Goal: Information Seeking & Learning: Check status

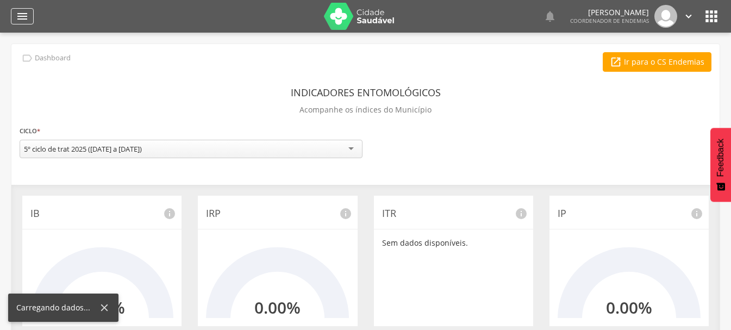
click at [19, 15] on icon "" at bounding box center [22, 16] width 13 height 13
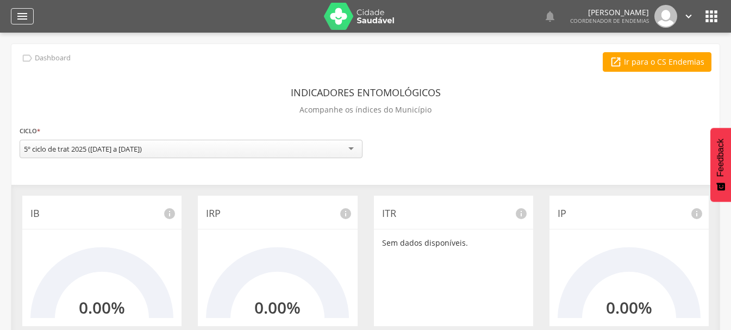
click at [21, 18] on icon "" at bounding box center [22, 16] width 13 height 13
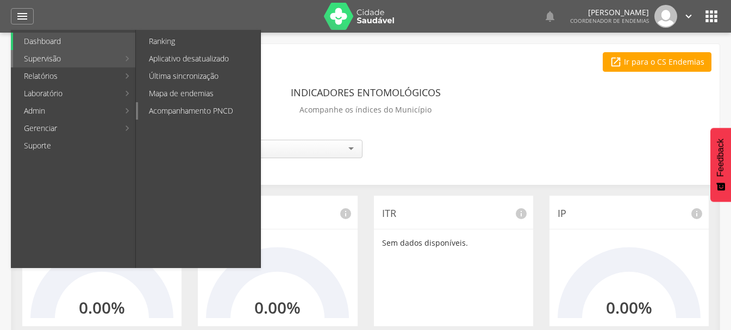
click at [184, 112] on link "Acompanhamento PNCD" at bounding box center [199, 110] width 122 height 17
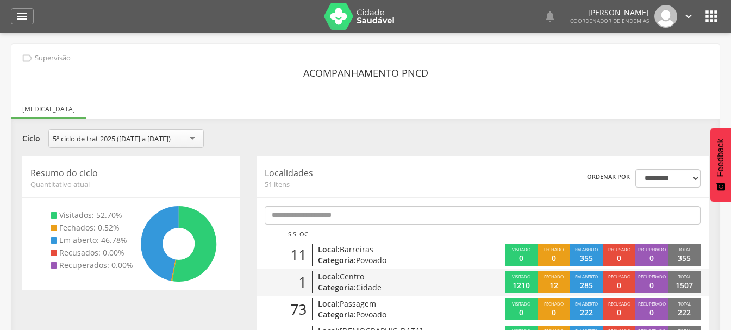
click at [357, 277] on span "Centro" at bounding box center [352, 276] width 24 height 10
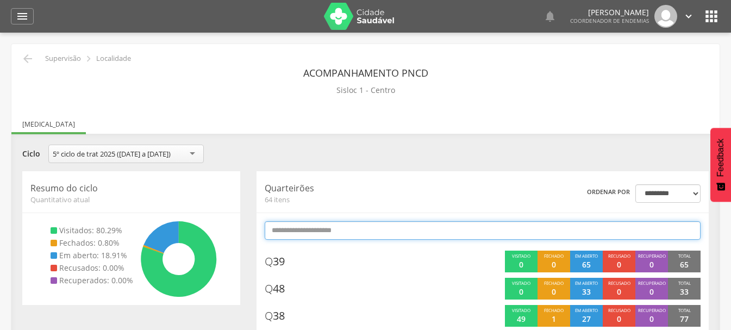
click at [315, 232] on input "text" at bounding box center [483, 230] width 436 height 18
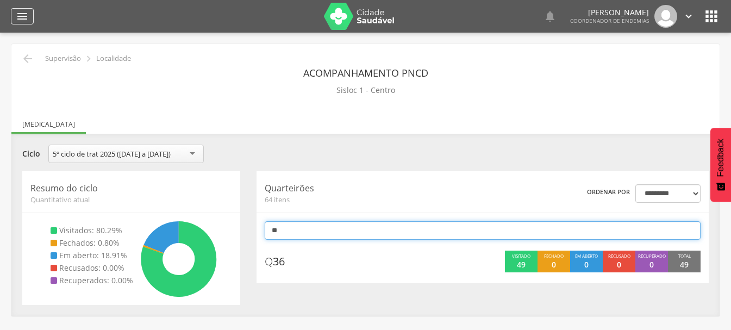
type input "**"
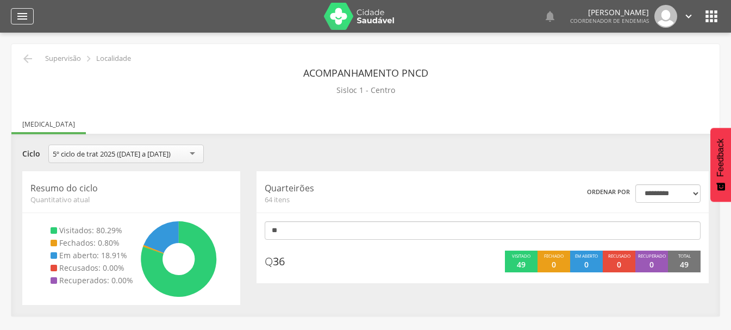
click at [26, 15] on icon "" at bounding box center [22, 16] width 13 height 13
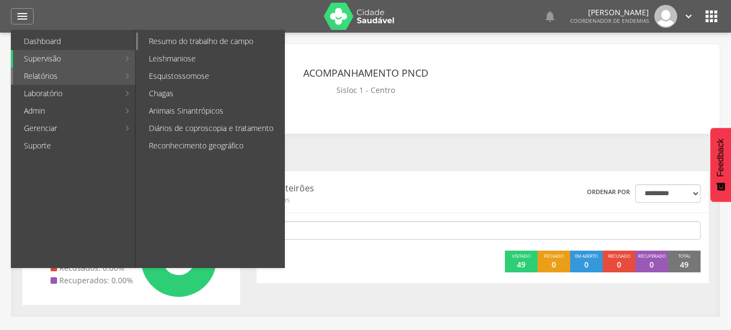
click at [175, 40] on link "Resumo do trabalho de campo" at bounding box center [211, 41] width 146 height 17
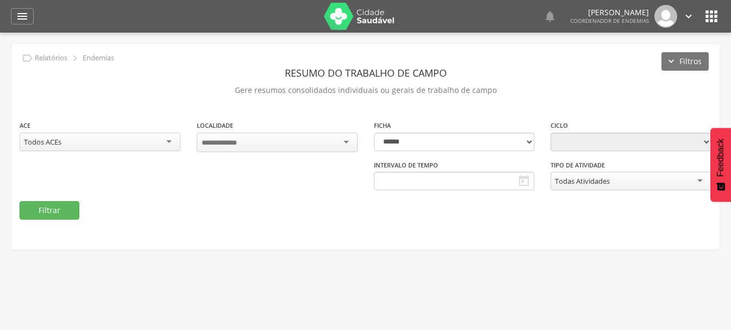
type input "**********"
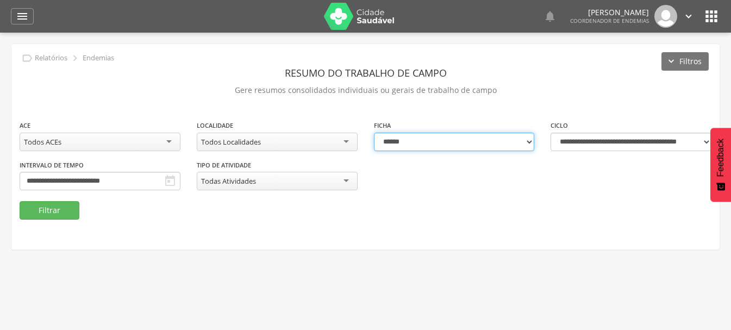
click at [408, 144] on select "**********" at bounding box center [454, 142] width 161 height 18
select select "*"
click at [374, 133] on select "**********" at bounding box center [454, 142] width 161 height 18
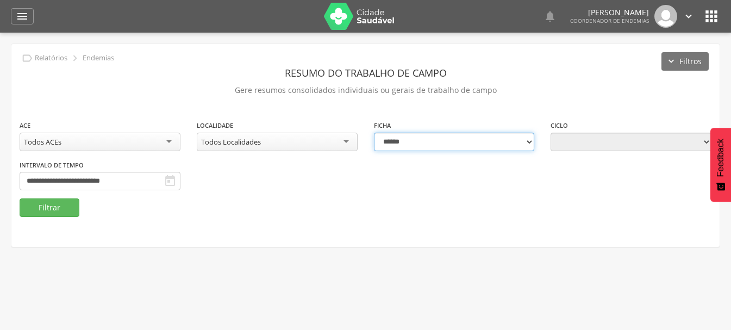
type input "**********"
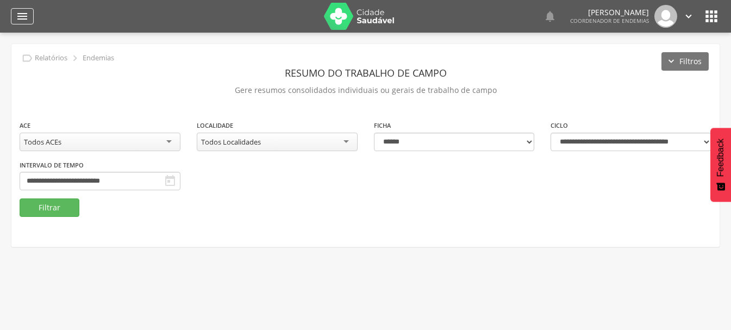
click at [23, 16] on icon "" at bounding box center [22, 16] width 13 height 13
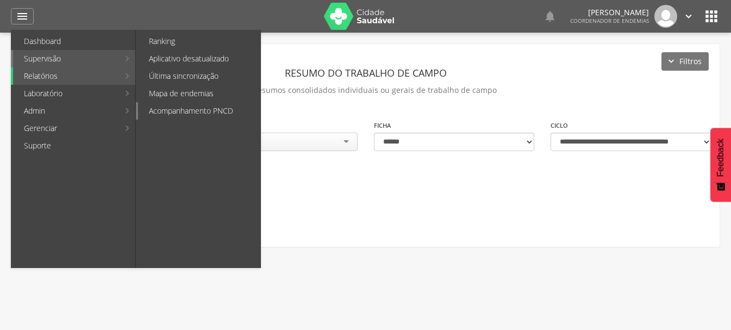
click at [199, 110] on link "Acompanhamento PNCD" at bounding box center [199, 110] width 122 height 17
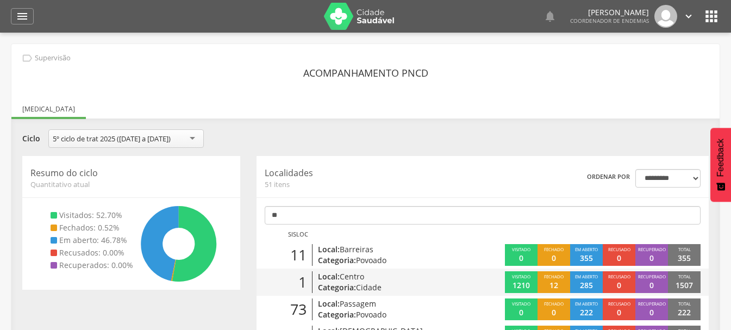
click at [360, 288] on span "Cidade" at bounding box center [369, 287] width 26 height 10
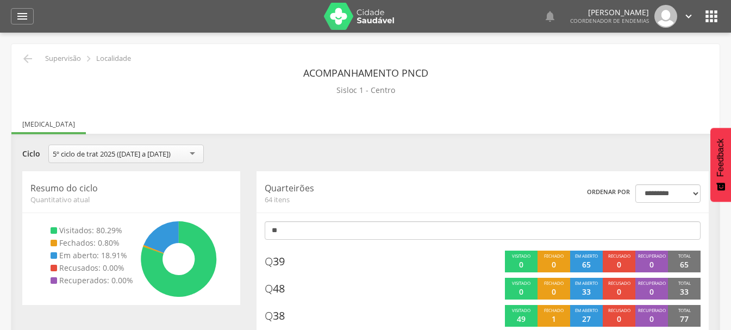
click at [312, 212] on hr at bounding box center [482, 212] width 452 height 1
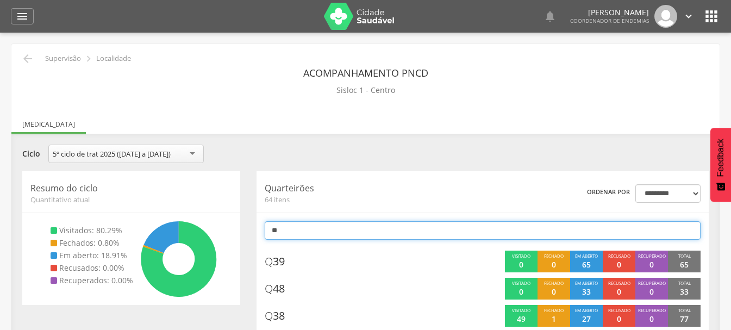
click at [307, 228] on input "**" at bounding box center [483, 230] width 436 height 18
type input "**"
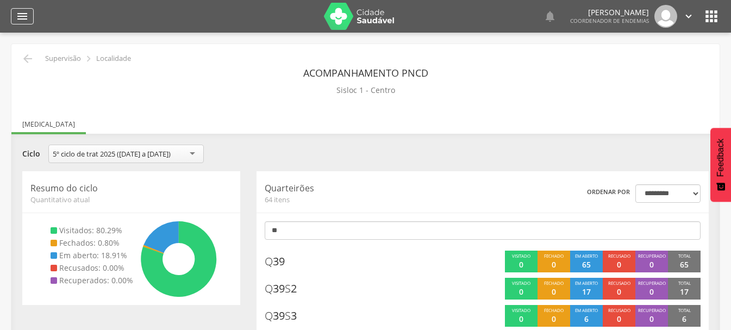
click at [22, 17] on icon "" at bounding box center [22, 16] width 13 height 13
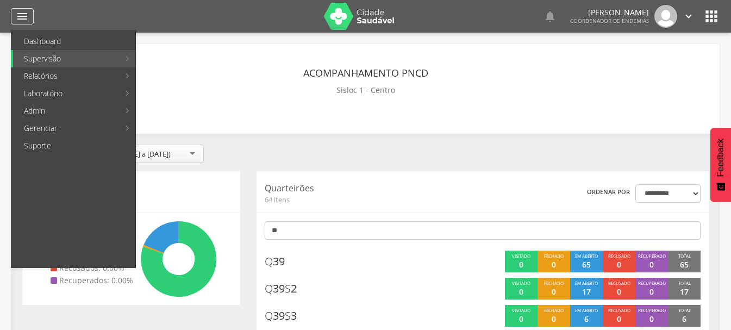
click at [31, 16] on div "" at bounding box center [22, 16] width 23 height 16
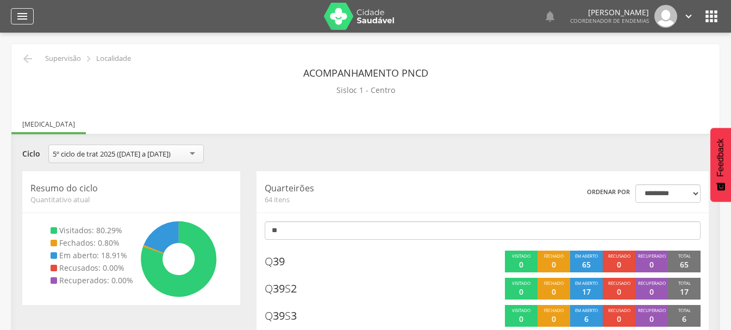
click at [20, 16] on icon "" at bounding box center [22, 16] width 13 height 13
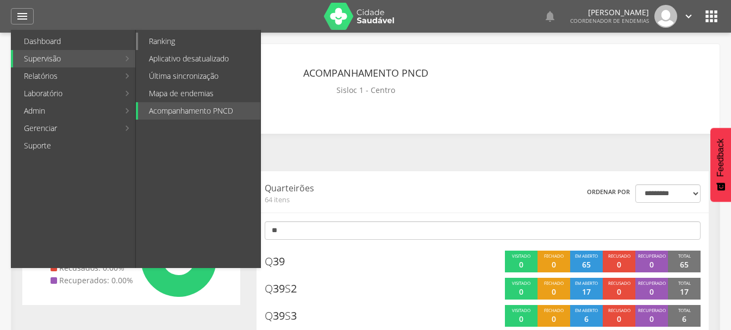
click at [152, 44] on link "Ranking" at bounding box center [199, 41] width 122 height 17
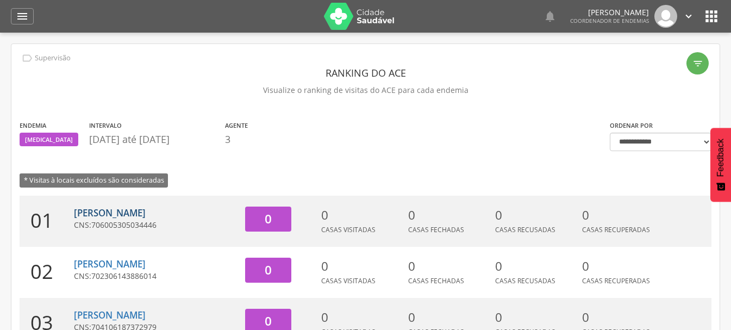
click at [131, 215] on link "[PERSON_NAME]" at bounding box center [110, 212] width 72 height 12
type input "**********"
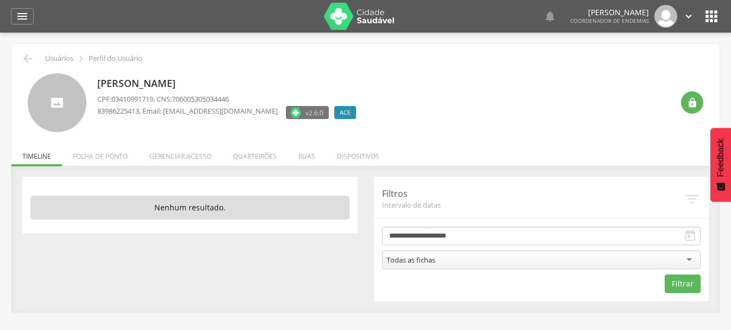
click at [38, 156] on ul "Início Produtividade Timeline Folha de ponto Remapeamento Gerenciar acesso Quar…" at bounding box center [365, 156] width 708 height 9
click at [28, 56] on icon "" at bounding box center [27, 58] width 13 height 13
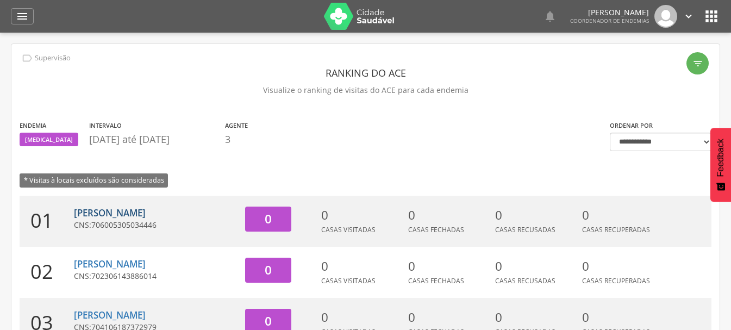
click at [110, 213] on link "[PERSON_NAME]" at bounding box center [110, 212] width 72 height 12
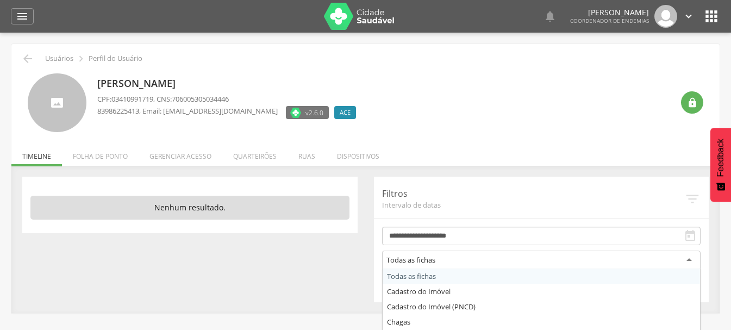
click at [406, 260] on div "Todas as fichas" at bounding box center [410, 260] width 49 height 10
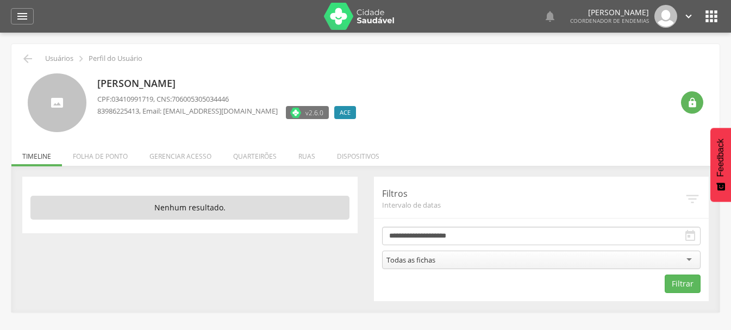
click at [452, 107] on div "[PERSON_NAME] CPF: 03410991719 , CNS: 706005305034446 83986225413 , Email: [EMA…" at bounding box center [384, 102] width 575 height 59
click at [23, 56] on icon "" at bounding box center [27, 58] width 13 height 13
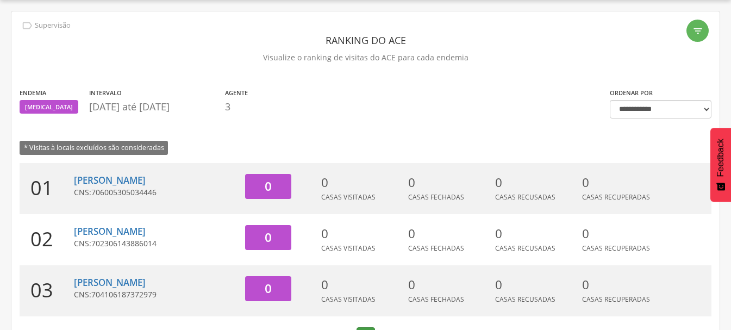
scroll to position [68, 0]
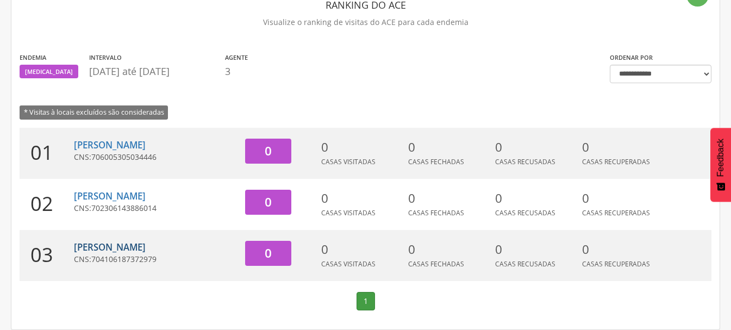
click at [105, 248] on link "[PERSON_NAME]" at bounding box center [110, 247] width 72 height 12
click at [105, 248] on div " Usuários  Perfil do Usuário [PERSON_NAME] CPF: 03410991719 , CNS: 7060053050…" at bounding box center [365, 130] width 731 height 330
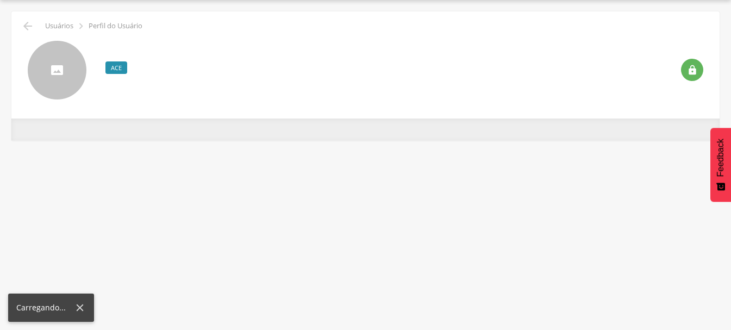
scroll to position [33, 0]
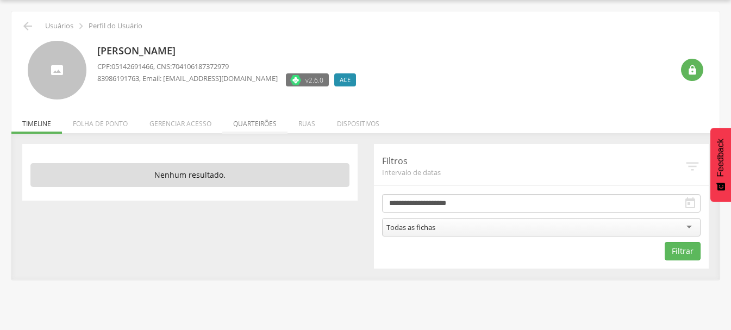
click at [240, 123] on li "Quarteirões" at bounding box center [254, 121] width 65 height 26
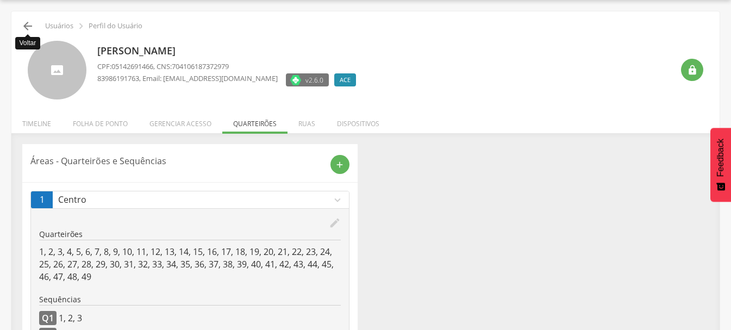
click at [22, 29] on icon "" at bounding box center [27, 26] width 13 height 13
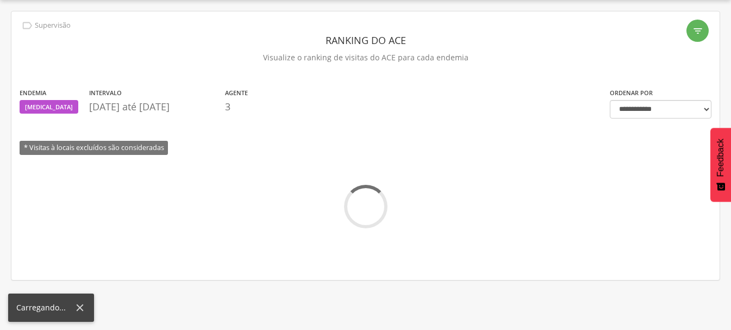
click at [22, 29] on icon "" at bounding box center [27, 26] width 12 height 12
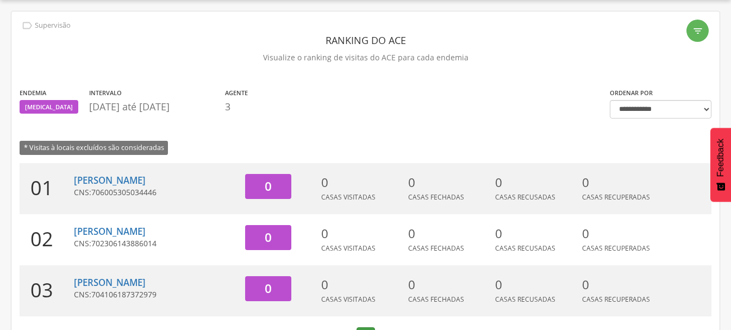
click at [22, 29] on icon "" at bounding box center [27, 26] width 12 height 12
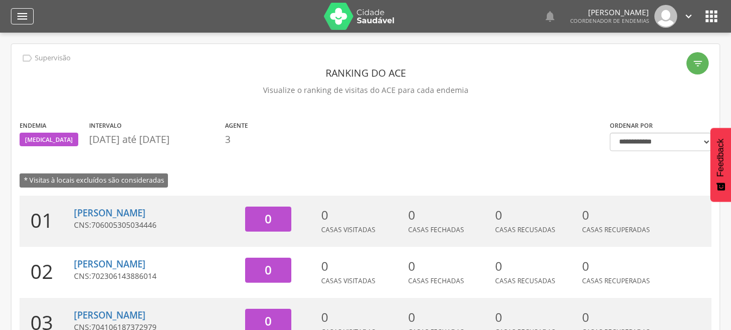
click at [19, 12] on icon "" at bounding box center [22, 16] width 13 height 13
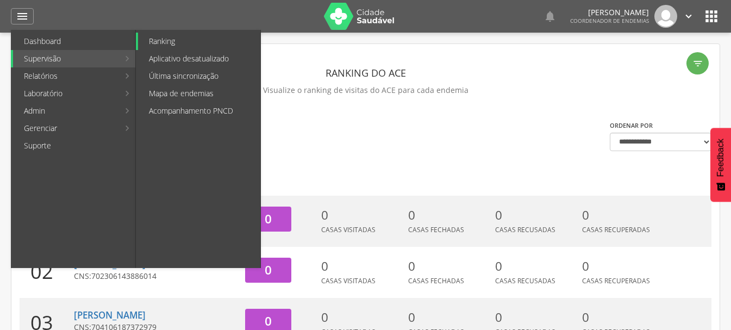
click at [154, 38] on link "Ranking" at bounding box center [199, 41] width 122 height 17
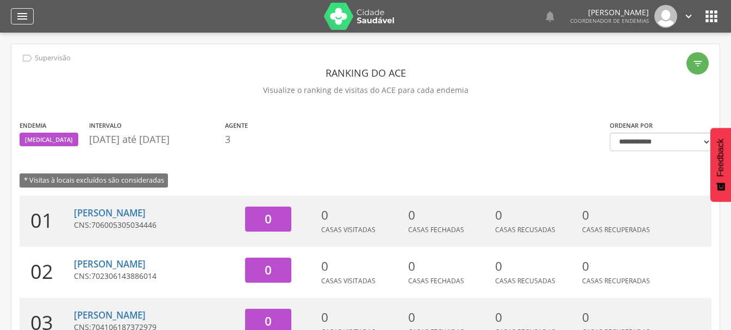
click at [18, 16] on icon "" at bounding box center [22, 16] width 13 height 13
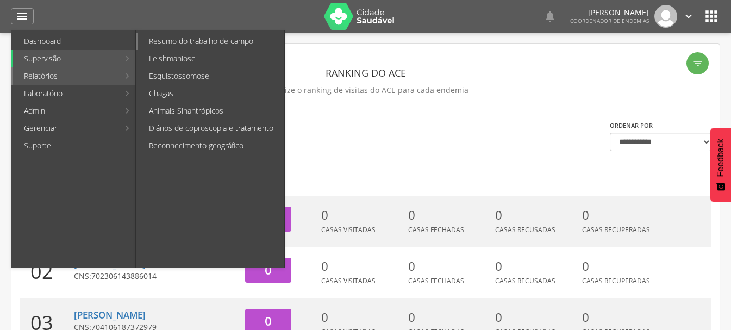
click at [158, 42] on link "Resumo do trabalho de campo" at bounding box center [211, 41] width 146 height 17
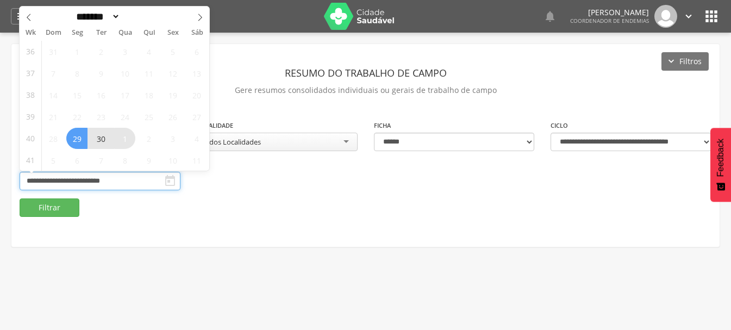
click at [132, 179] on input "**********" at bounding box center [100, 181] width 161 height 18
click at [122, 140] on span "1" at bounding box center [124, 138] width 21 height 21
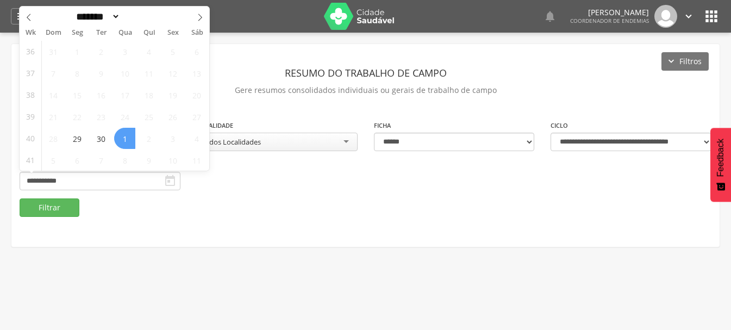
click at [122, 140] on span "1" at bounding box center [124, 138] width 21 height 21
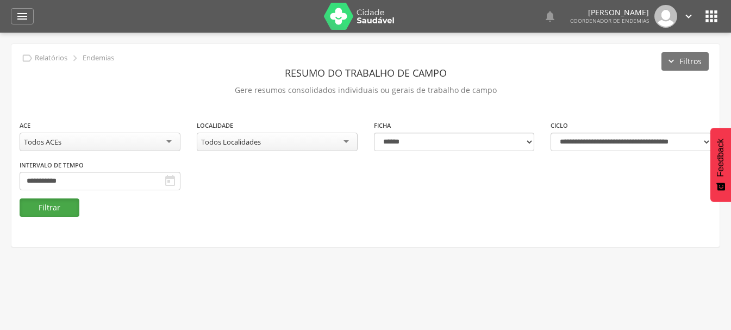
click at [59, 208] on button "Filtrar" at bounding box center [50, 207] width 60 height 18
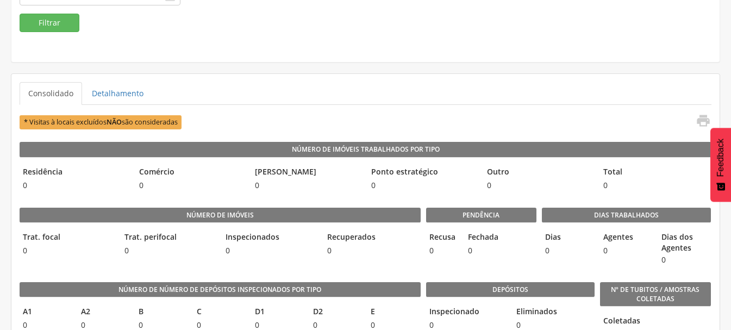
scroll to position [54, 0]
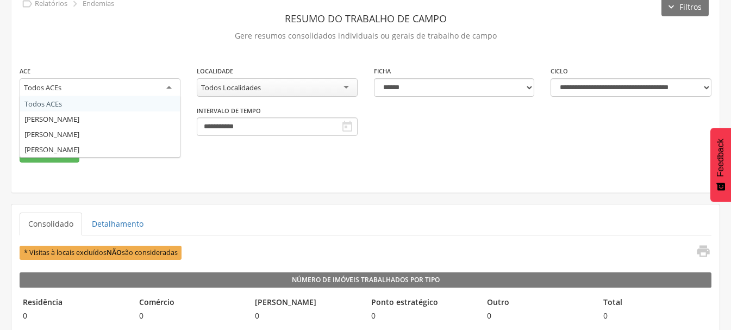
click at [74, 89] on div "Todos ACEs" at bounding box center [100, 88] width 161 height 20
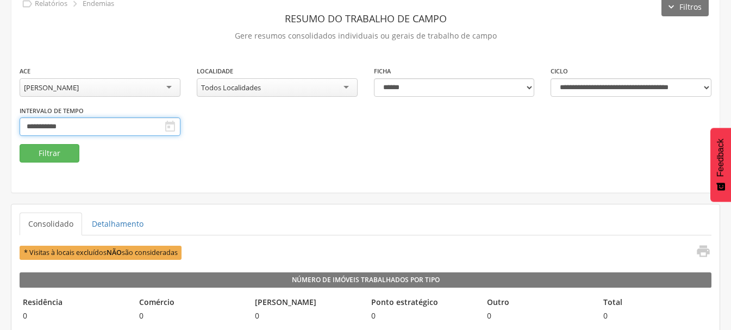
click at [64, 127] on input "**********" at bounding box center [100, 126] width 161 height 18
click at [328, 165] on div "**********" at bounding box center [365, 91] width 708 height 203
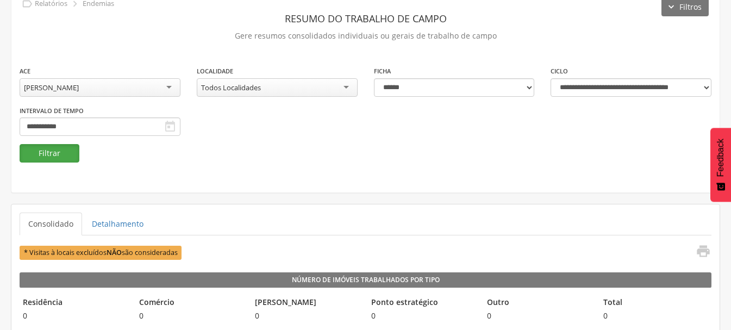
click at [54, 152] on button "Filtrar" at bounding box center [50, 153] width 60 height 18
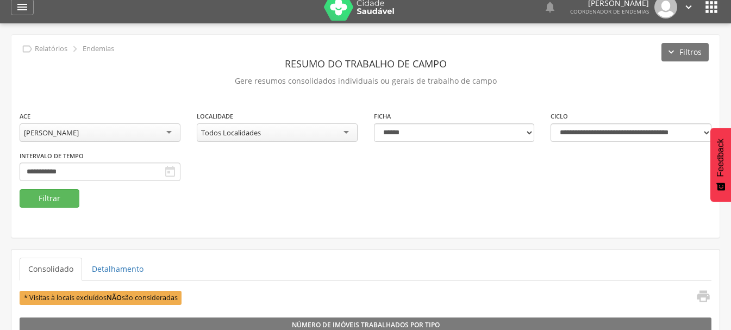
scroll to position [0, 0]
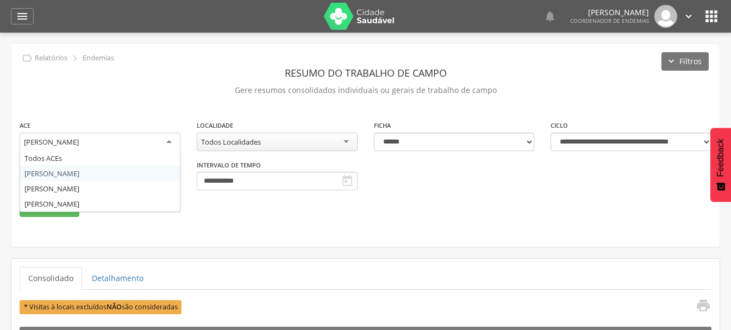
click at [79, 143] on div "[PERSON_NAME]" at bounding box center [51, 142] width 55 height 10
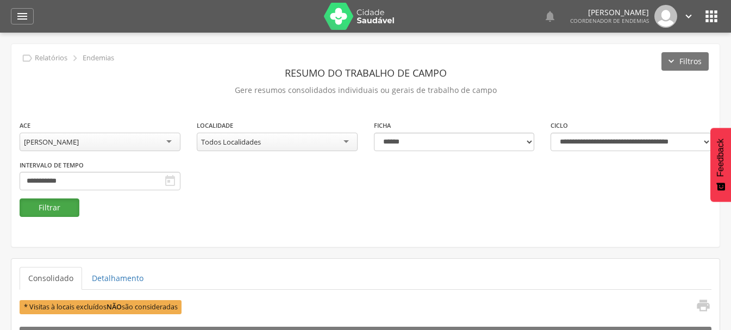
click at [53, 207] on button "Filtrar" at bounding box center [50, 207] width 60 height 18
click at [79, 140] on div "[PERSON_NAME]" at bounding box center [51, 142] width 55 height 10
click at [48, 206] on button "Filtrar" at bounding box center [50, 207] width 60 height 18
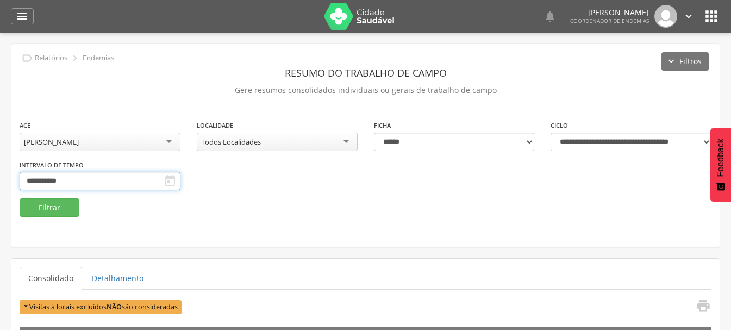
click at [99, 178] on input "**********" at bounding box center [100, 181] width 161 height 18
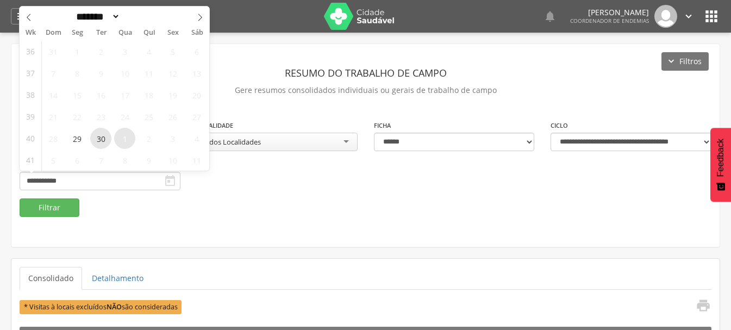
click at [101, 139] on span "30" at bounding box center [100, 138] width 21 height 21
type input "**********"
click at [101, 139] on span "30" at bounding box center [100, 138] width 21 height 21
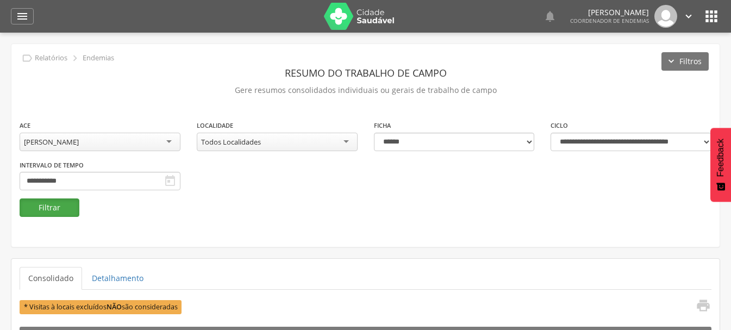
click at [56, 208] on button "Filtrar" at bounding box center [50, 207] width 60 height 18
click at [17, 16] on icon "" at bounding box center [22, 16] width 13 height 13
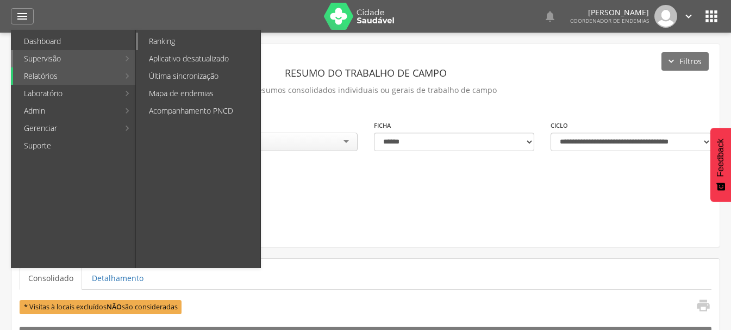
click at [150, 40] on link "Ranking" at bounding box center [199, 41] width 122 height 17
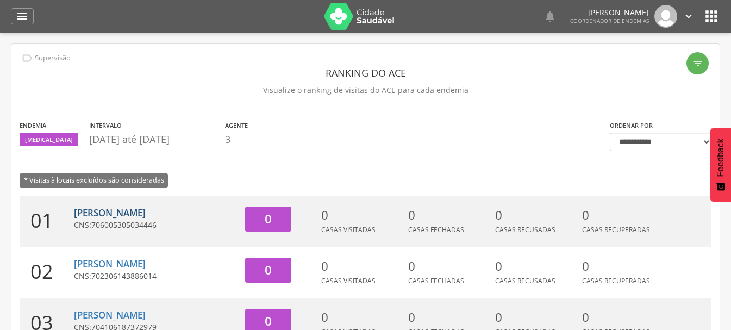
click at [144, 213] on link "[PERSON_NAME]" at bounding box center [110, 212] width 72 height 12
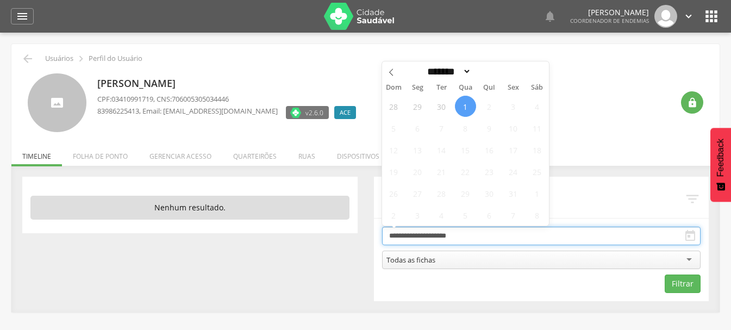
click at [431, 238] on input "**********" at bounding box center [541, 236] width 319 height 18
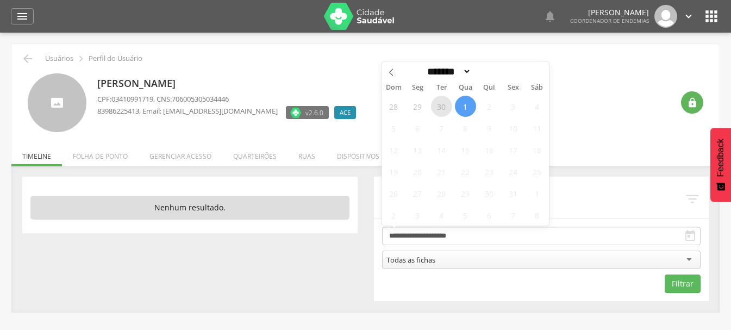
click at [444, 114] on span "30" at bounding box center [441, 106] width 21 height 21
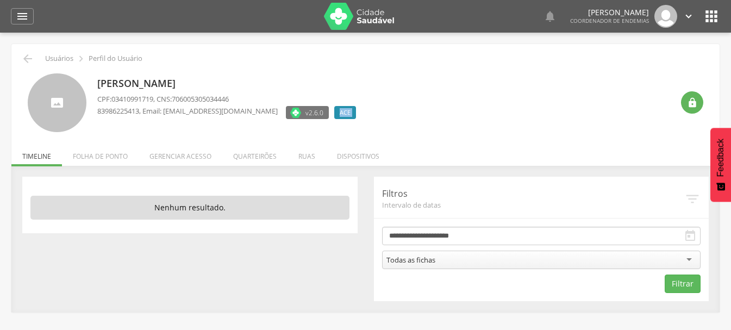
click at [444, 114] on div "[PERSON_NAME] CPF: 03410991719 , CNS: 706005305034446 83986225413 , Email: [EMA…" at bounding box center [384, 102] width 575 height 59
click at [695, 280] on button "Filtrar" at bounding box center [682, 283] width 36 height 18
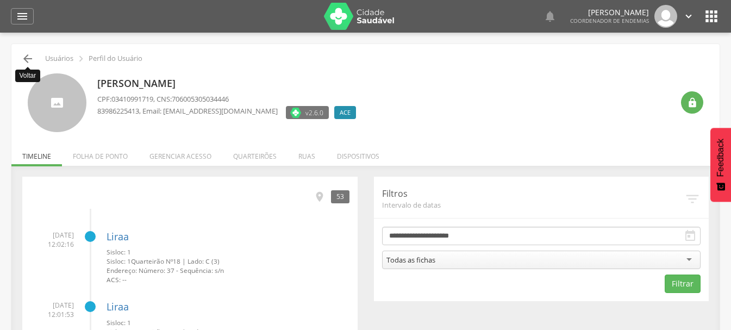
click at [30, 61] on icon "" at bounding box center [27, 58] width 13 height 13
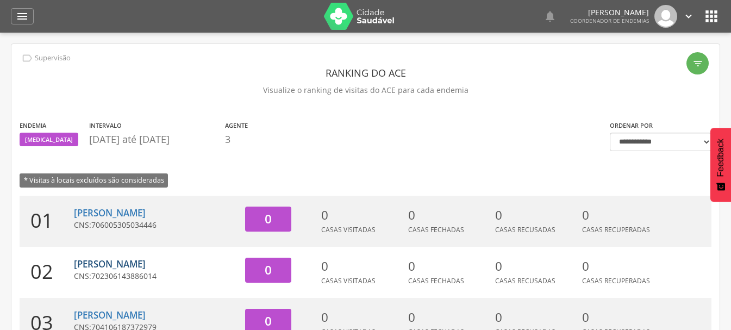
click at [130, 265] on link "[PERSON_NAME]" at bounding box center [110, 263] width 72 height 12
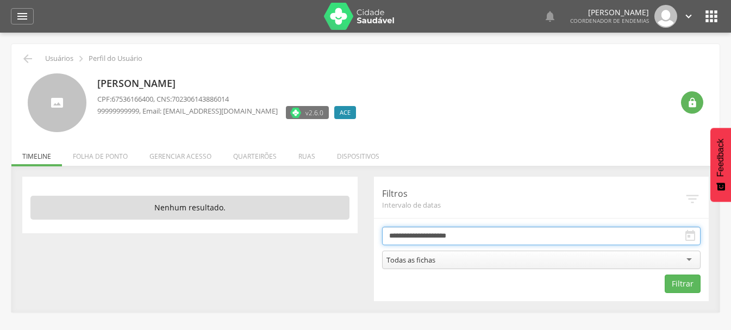
click at [431, 238] on input "**********" at bounding box center [541, 236] width 319 height 18
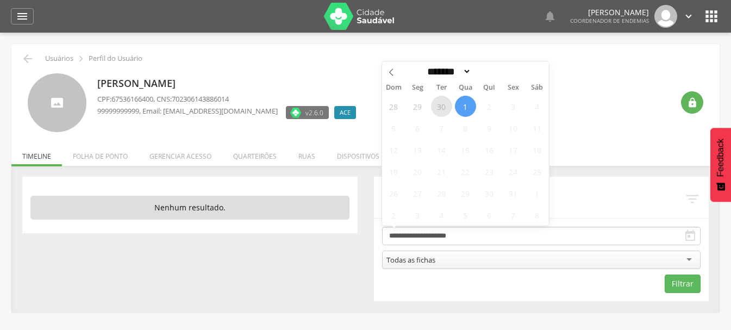
click at [440, 110] on span "30" at bounding box center [441, 106] width 21 height 21
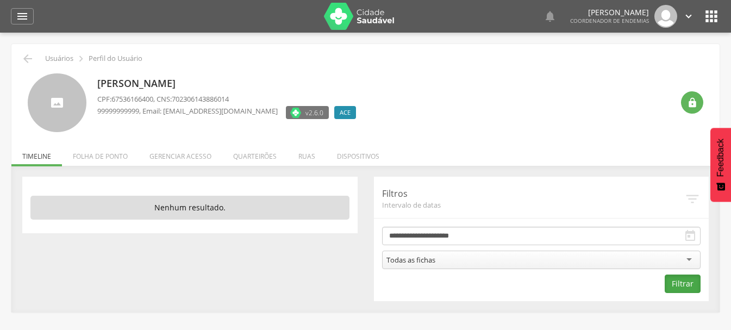
click at [677, 283] on button "Filtrar" at bounding box center [682, 283] width 36 height 18
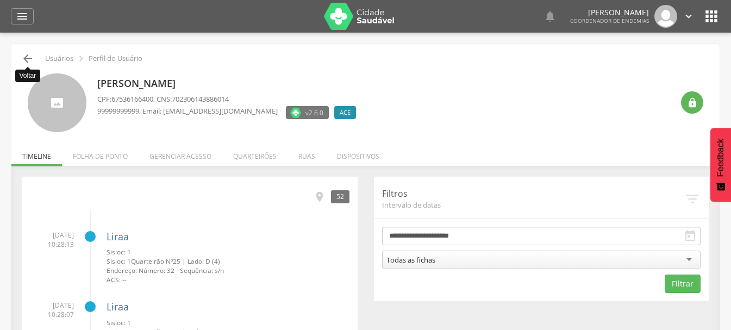
click at [26, 56] on icon "" at bounding box center [27, 58] width 13 height 13
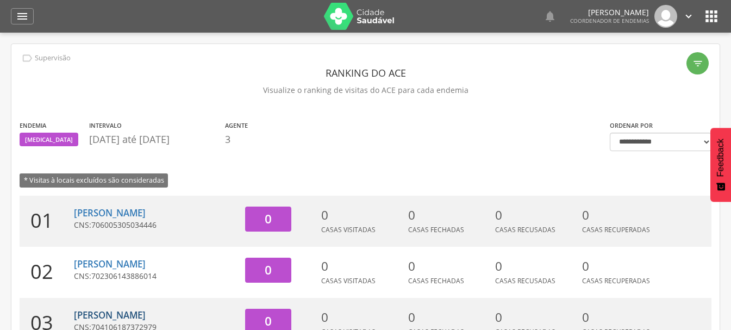
click at [114, 316] on link "[PERSON_NAME]" at bounding box center [110, 315] width 72 height 12
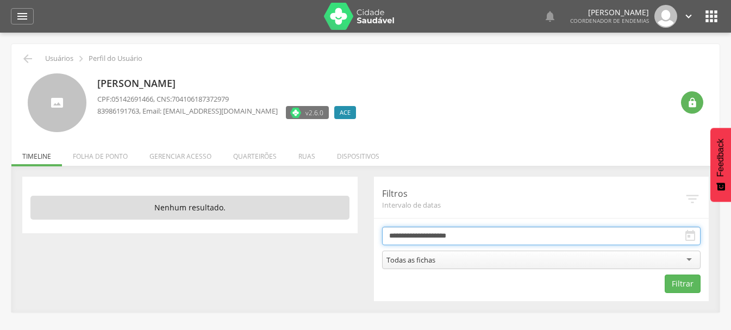
click at [439, 236] on input "**********" at bounding box center [541, 236] width 319 height 18
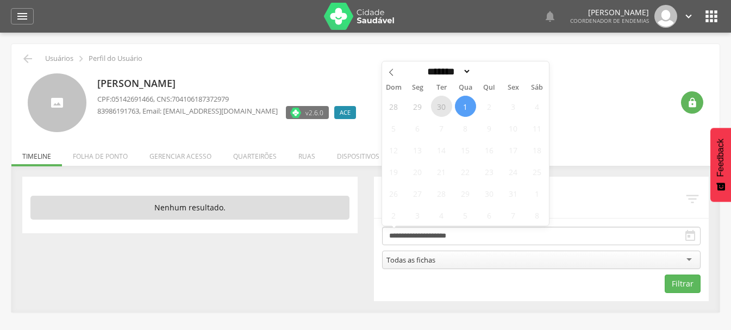
click at [443, 108] on span "30" at bounding box center [441, 106] width 21 height 21
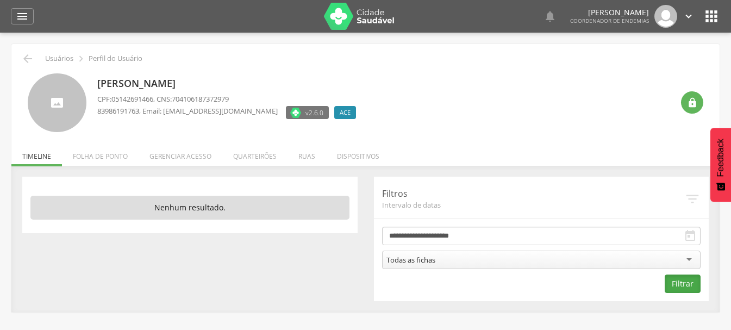
click at [675, 282] on button "Filtrar" at bounding box center [682, 283] width 36 height 18
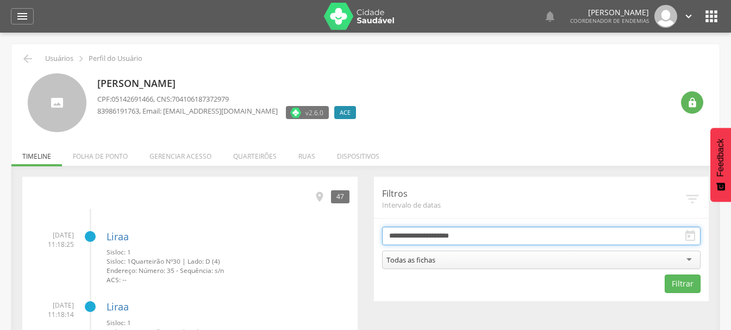
click at [419, 236] on input "**********" at bounding box center [541, 236] width 319 height 18
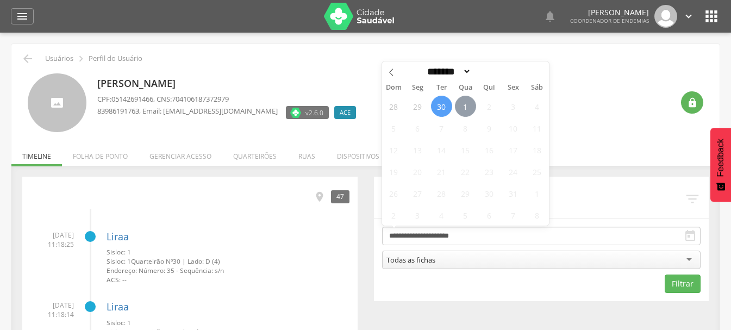
click at [465, 111] on span "1" at bounding box center [465, 106] width 21 height 21
type input "**********"
click at [465, 111] on span "1" at bounding box center [465, 106] width 21 height 21
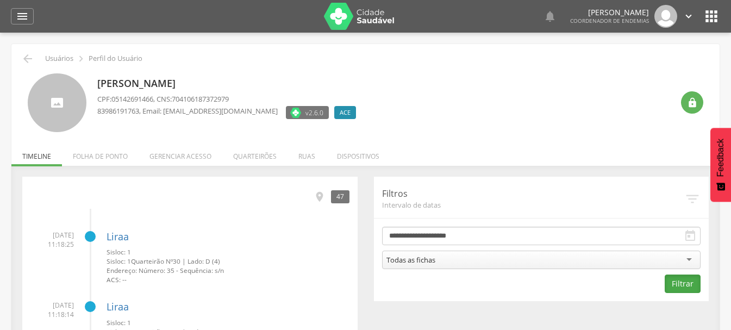
click at [679, 286] on button "Filtrar" at bounding box center [682, 283] width 36 height 18
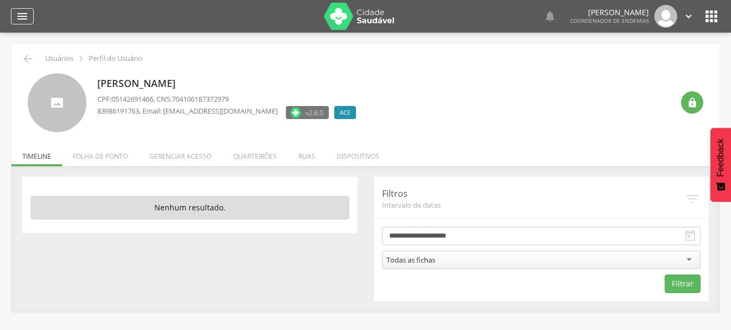
click at [26, 17] on icon "" at bounding box center [22, 16] width 13 height 13
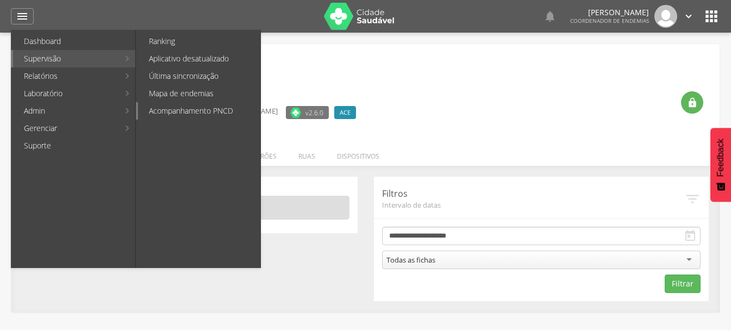
click at [172, 108] on link "Acompanhamento PNCD" at bounding box center [199, 110] width 122 height 17
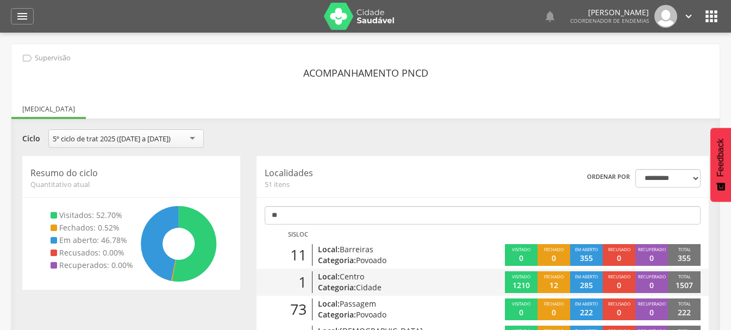
click at [351, 278] on span "Centro" at bounding box center [352, 276] width 24 height 10
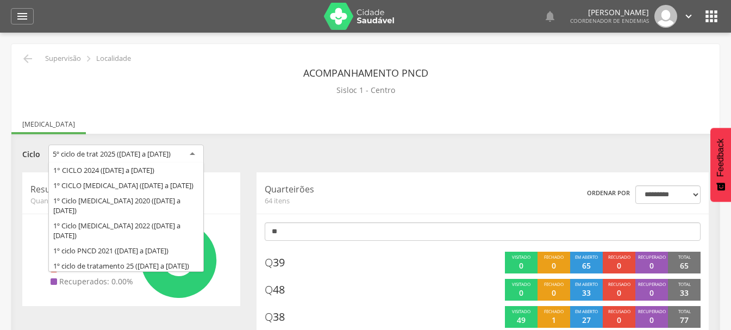
scroll to position [565, 0]
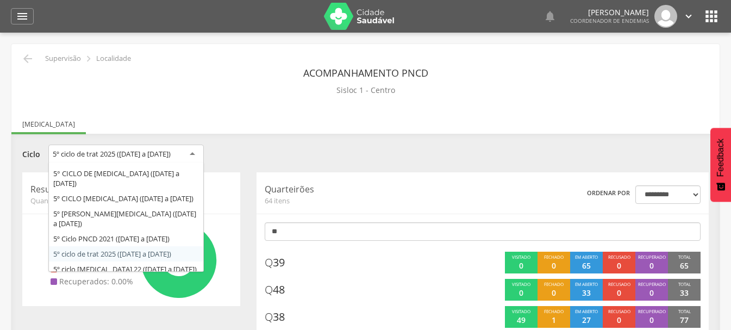
click at [161, 154] on div "5º ciclo de trat 2025 ([DATE] a [DATE])" at bounding box center [112, 154] width 118 height 10
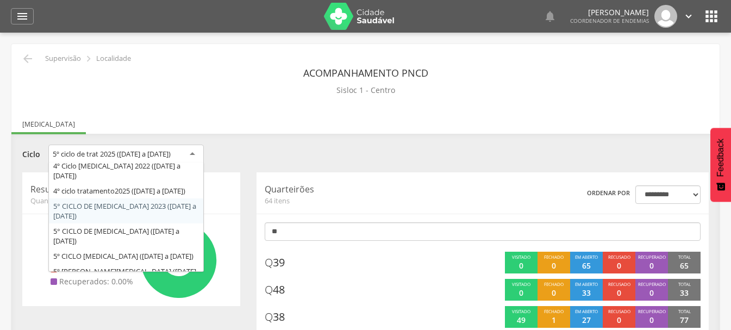
scroll to position [489, 0]
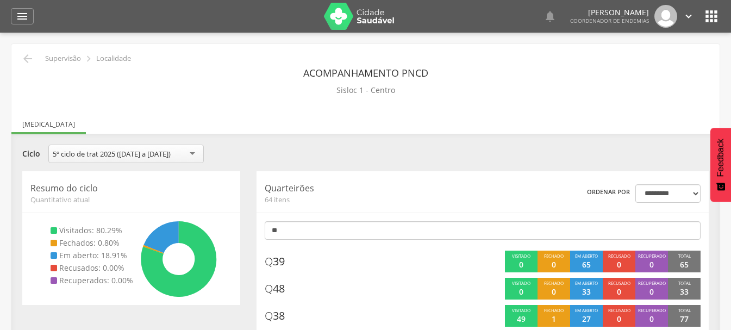
click at [298, 158] on div "**********" at bounding box center [365, 154] width 702 height 21
click at [25, 15] on icon "" at bounding box center [22, 16] width 13 height 13
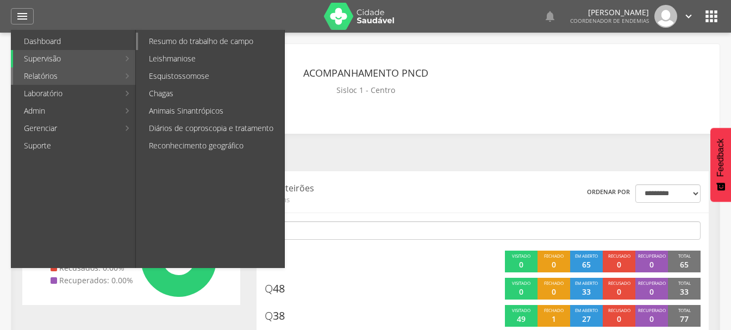
click at [177, 42] on link "Resumo do trabalho de campo" at bounding box center [211, 41] width 146 height 17
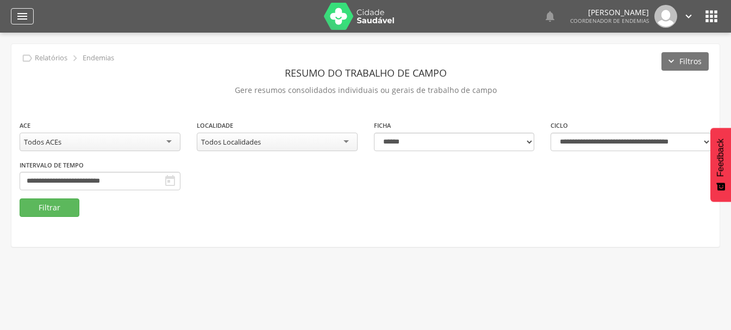
click at [21, 14] on icon "" at bounding box center [22, 16] width 13 height 13
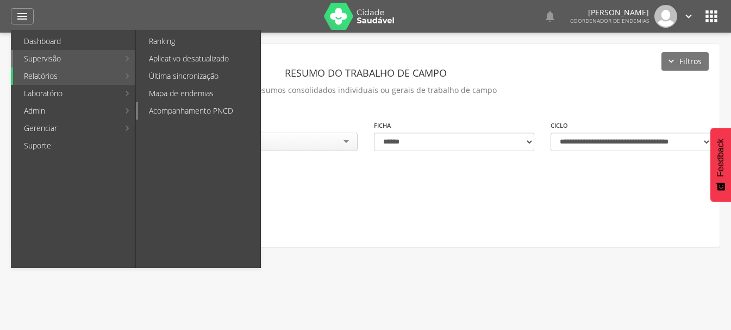
click at [178, 108] on link "Acompanhamento PNCD" at bounding box center [199, 110] width 122 height 17
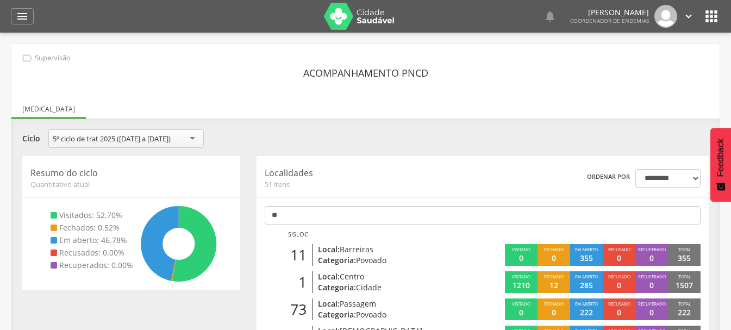
scroll to position [565, 0]
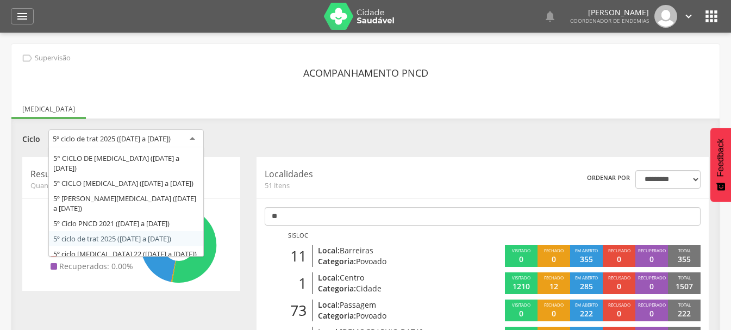
click at [171, 138] on div "5º ciclo de trat 2025 ([DATE] a [DATE])" at bounding box center [112, 139] width 118 height 10
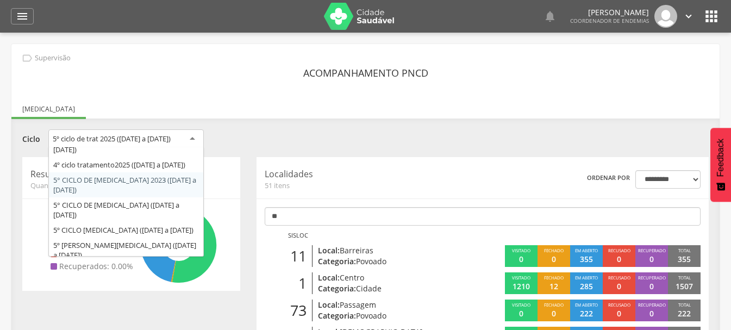
scroll to position [464, 0]
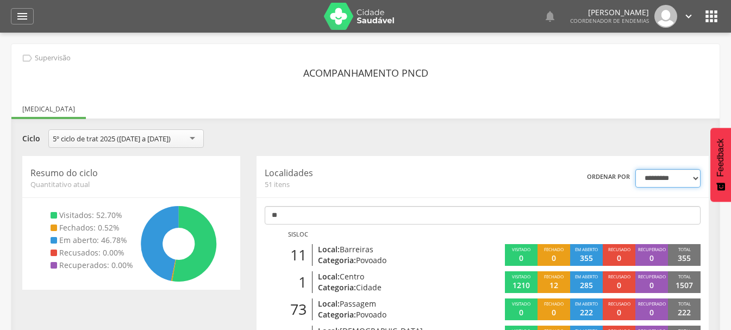
click at [695, 178] on select "**********" at bounding box center [667, 178] width 65 height 18
click at [243, 190] on div "Resumo do ciclo Quantitativo atual Visitados: 52.70% Fechados: 0.52% Em aberto:…" at bounding box center [131, 223] width 234 height 134
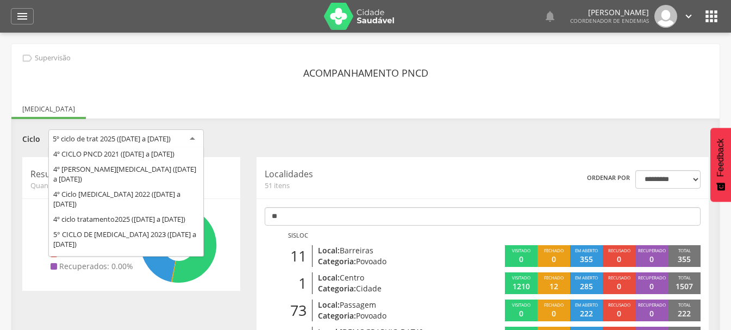
scroll to position [565, 0]
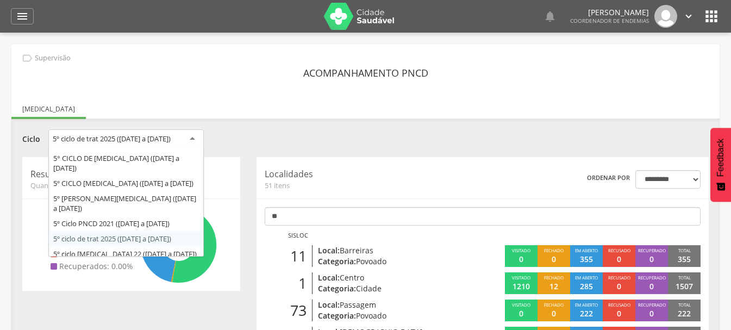
click at [100, 140] on div "5º ciclo de trat 2025 ([DATE] a [DATE])" at bounding box center [112, 139] width 118 height 10
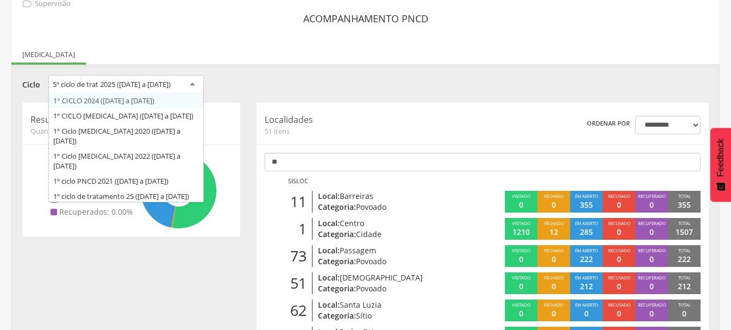
scroll to position [0, 0]
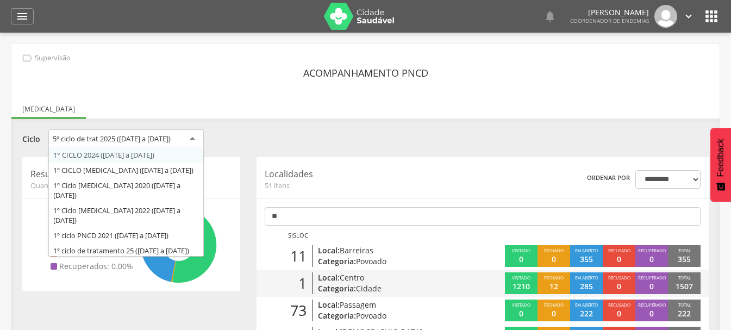
click at [347, 283] on p "Categoria: Cidade" at bounding box center [389, 288] width 143 height 11
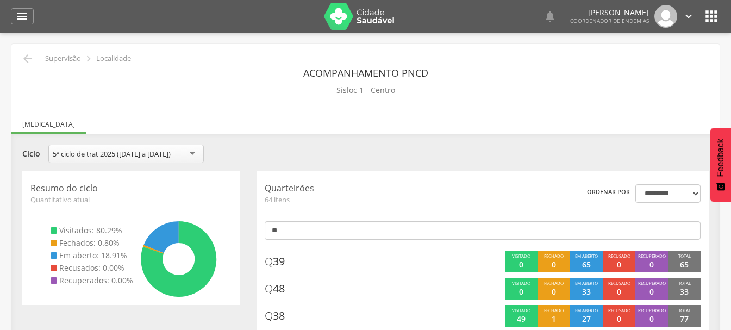
scroll to position [565, 0]
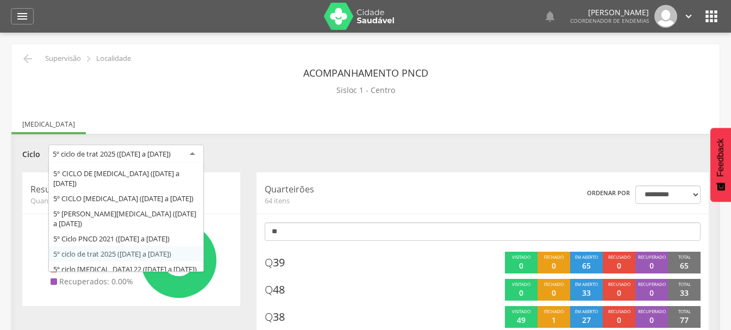
click at [123, 157] on div "5º ciclo de trat 2025 ([DATE] a [DATE])" at bounding box center [112, 154] width 118 height 10
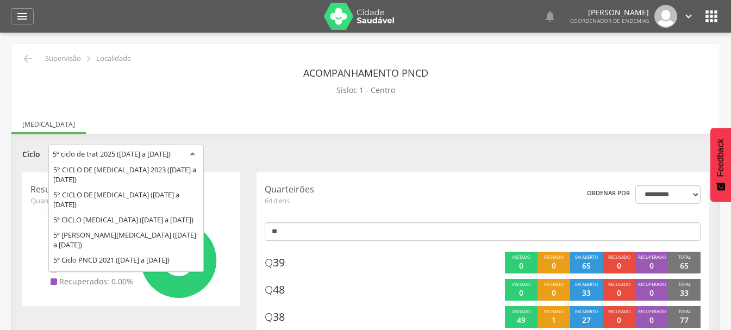
scroll to position [518, 0]
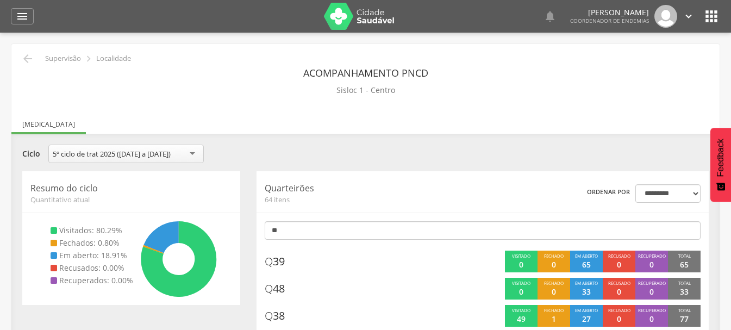
click at [320, 162] on div "**********" at bounding box center [365, 154] width 702 height 21
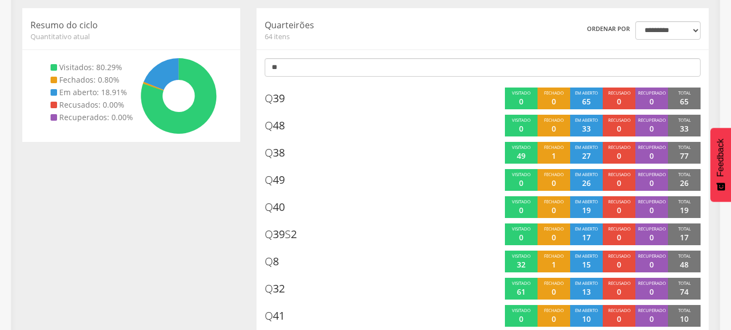
scroll to position [0, 0]
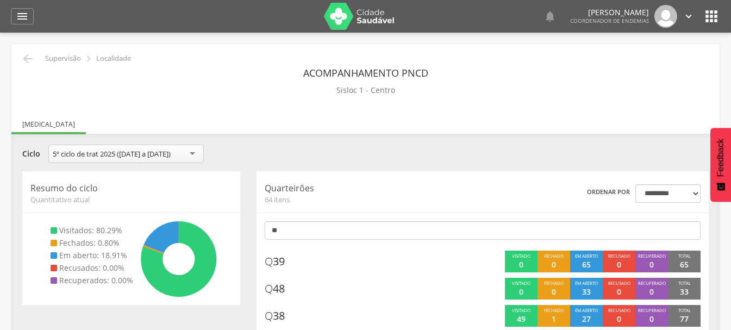
click at [42, 125] on ul "[MEDICAL_DATA]" at bounding box center [365, 124] width 708 height 9
click at [23, 125] on ul "[MEDICAL_DATA]" at bounding box center [365, 124] width 708 height 9
click at [3, 125] on div " Usuários  Perfil do Usuário [PERSON_NAME] CPF: 05142691466 , CNS: 7041061873…" at bounding box center [365, 198] width 731 height 330
drag, startPoint x: 33, startPoint y: 130, endPoint x: 59, endPoint y: 130, distance: 26.1
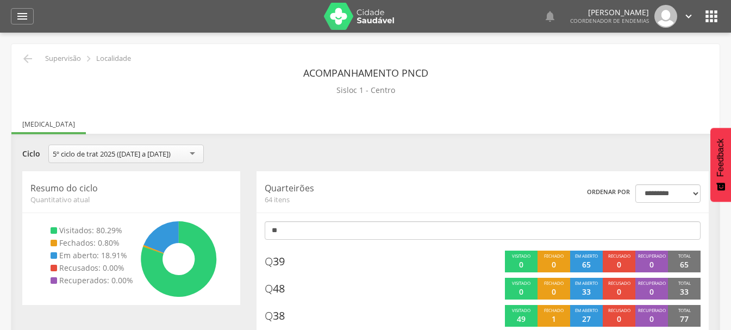
click at [65, 57] on p "Supervisão" at bounding box center [63, 58] width 36 height 9
click at [30, 58] on icon "" at bounding box center [27, 58] width 13 height 13
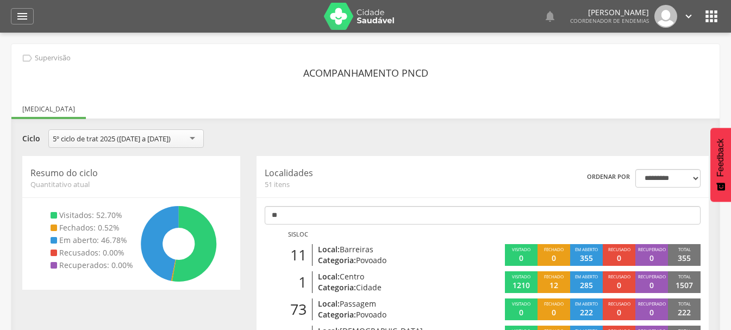
click at [38, 106] on ul "[MEDICAL_DATA]" at bounding box center [365, 108] width 708 height 9
click at [23, 56] on icon "" at bounding box center [27, 58] width 12 height 12
click at [41, 56] on p "Supervisão" at bounding box center [53, 58] width 36 height 9
click at [20, 19] on icon "" at bounding box center [22, 16] width 13 height 13
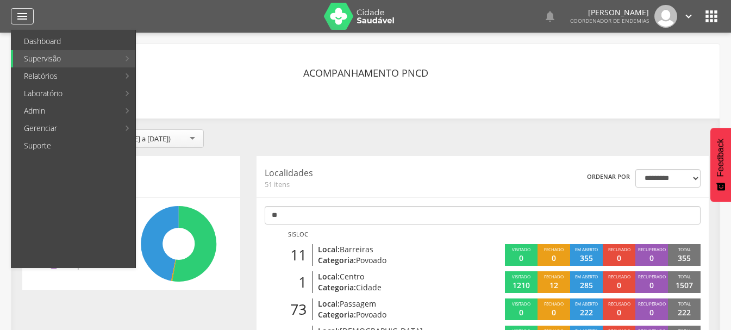
click at [20, 19] on icon "" at bounding box center [22, 16] width 13 height 13
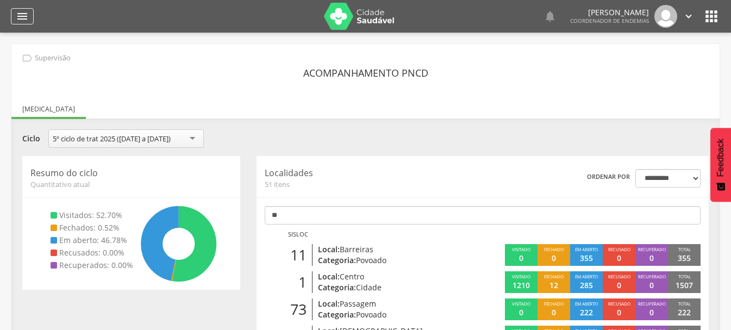
click at [16, 16] on icon "" at bounding box center [22, 16] width 13 height 13
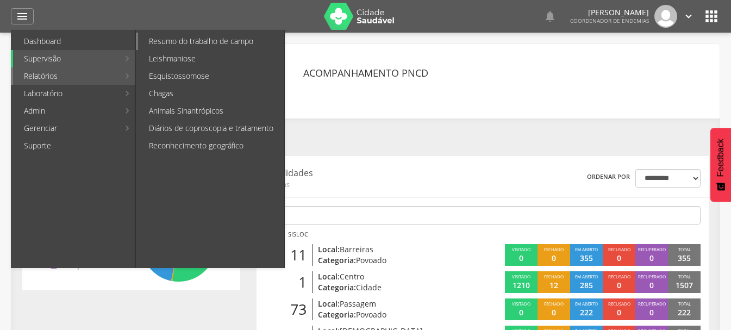
click at [164, 41] on link "Resumo do trabalho de campo" at bounding box center [211, 41] width 146 height 17
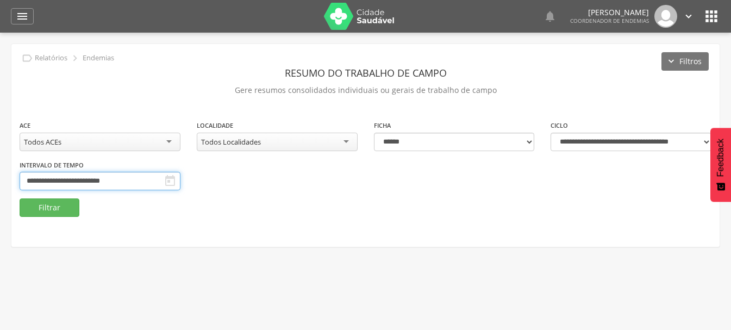
click at [73, 181] on input "**********" at bounding box center [100, 181] width 161 height 18
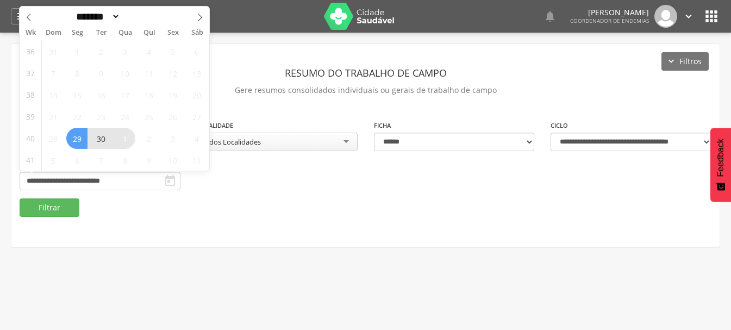
click at [127, 139] on span "1" at bounding box center [124, 138] width 21 height 21
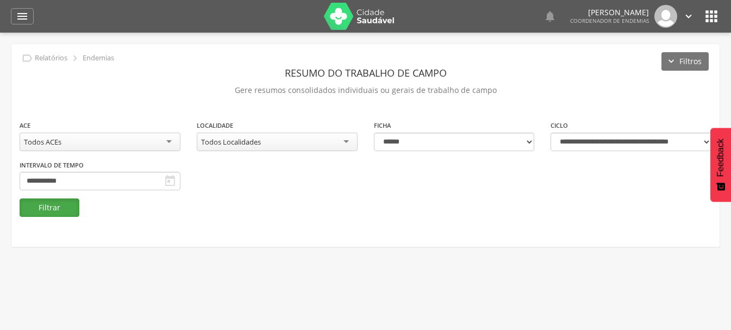
click at [60, 208] on button "Filtrar" at bounding box center [50, 207] width 60 height 18
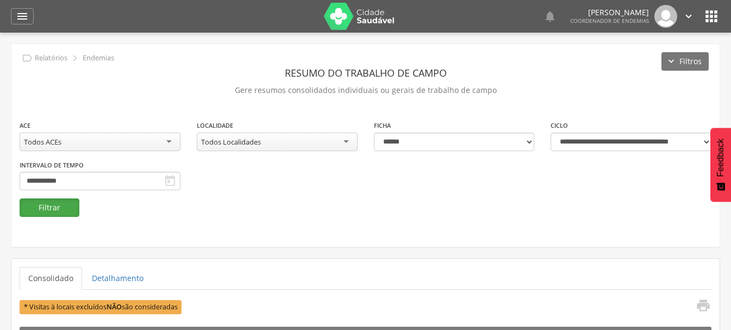
click at [54, 204] on button "Filtrar" at bounding box center [50, 207] width 60 height 18
click at [570, 142] on select "**********" at bounding box center [630, 142] width 161 height 18
drag, startPoint x: 444, startPoint y: 247, endPoint x: 426, endPoint y: 246, distance: 18.0
click at [444, 247] on div "**********" at bounding box center [365, 145] width 708 height 203
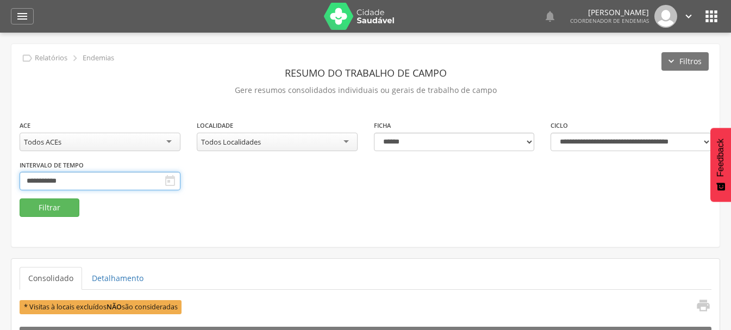
click at [65, 179] on input "**********" at bounding box center [100, 181] width 161 height 18
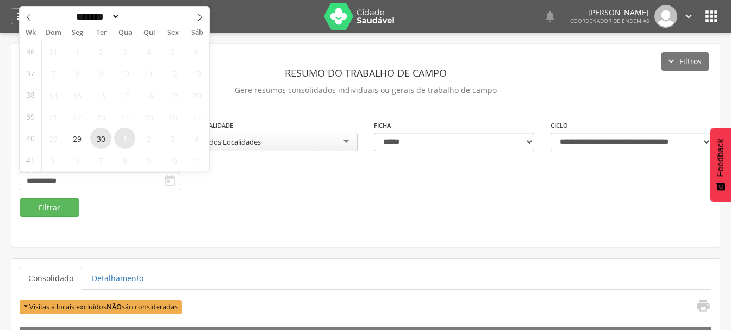
click at [102, 139] on span "30" at bounding box center [100, 138] width 21 height 21
type input "**********"
click at [102, 139] on span "30" at bounding box center [100, 138] width 21 height 21
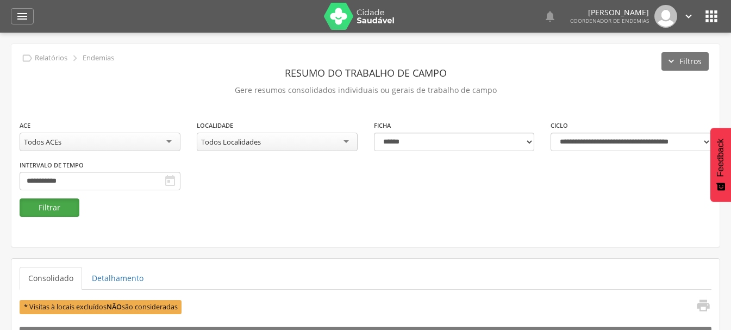
click at [54, 207] on button "Filtrar" at bounding box center [50, 207] width 60 height 18
click at [22, 12] on icon "" at bounding box center [22, 16] width 13 height 13
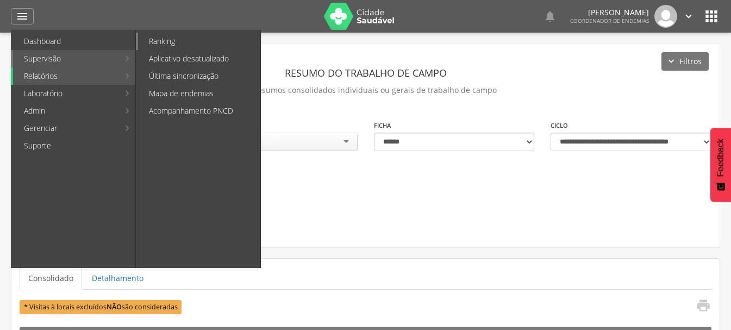
click at [164, 45] on link "Ranking" at bounding box center [199, 41] width 122 height 17
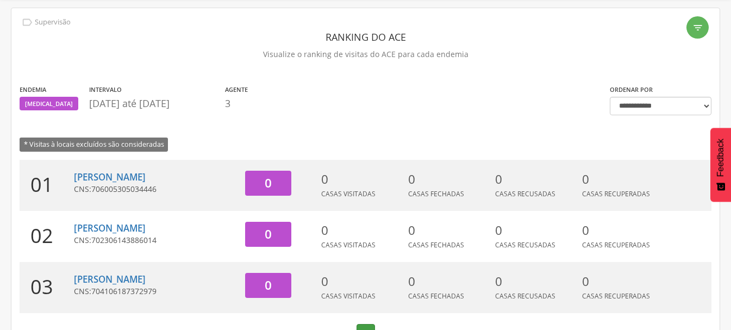
scroll to position [68, 0]
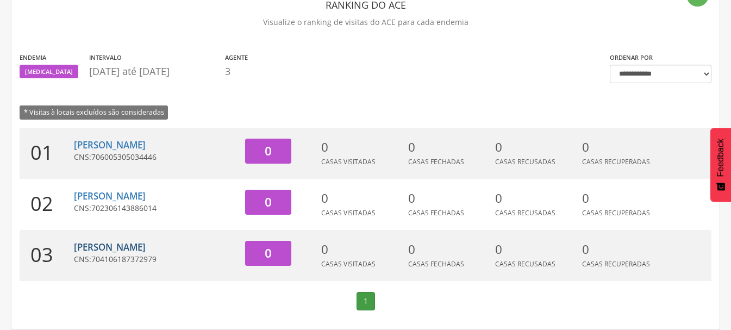
click at [131, 246] on link "[PERSON_NAME]" at bounding box center [110, 247] width 72 height 12
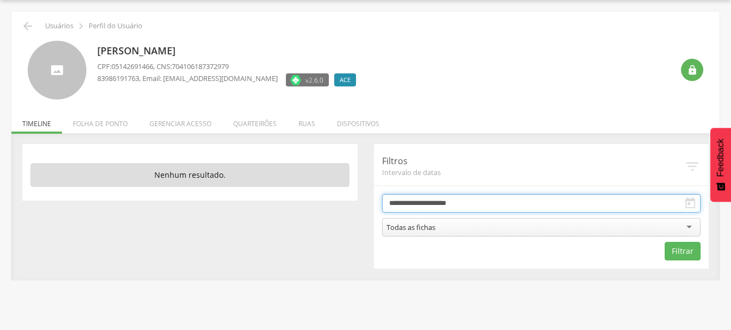
click at [426, 205] on input "**********" at bounding box center [541, 203] width 319 height 18
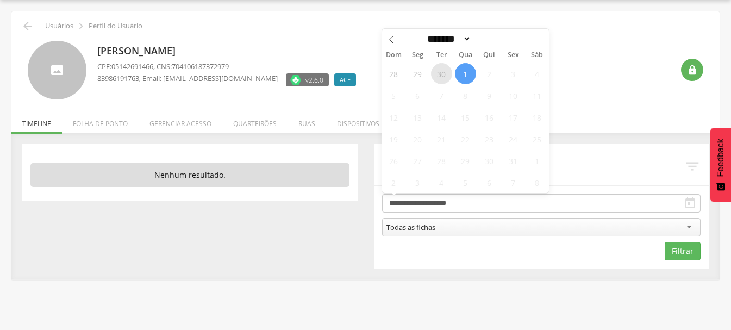
click at [444, 71] on span "30" at bounding box center [441, 73] width 21 height 21
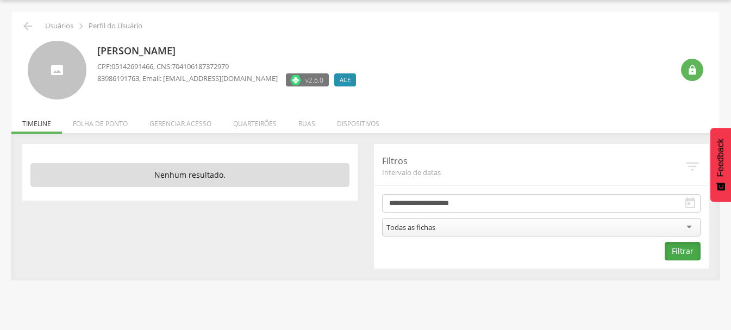
click at [677, 249] on button "Filtrar" at bounding box center [682, 251] width 36 height 18
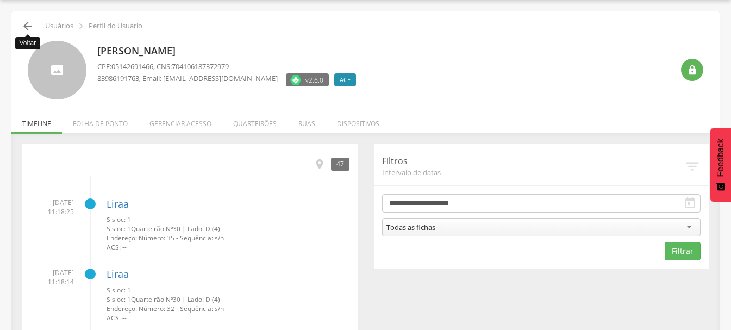
click at [27, 27] on icon "" at bounding box center [27, 26] width 13 height 13
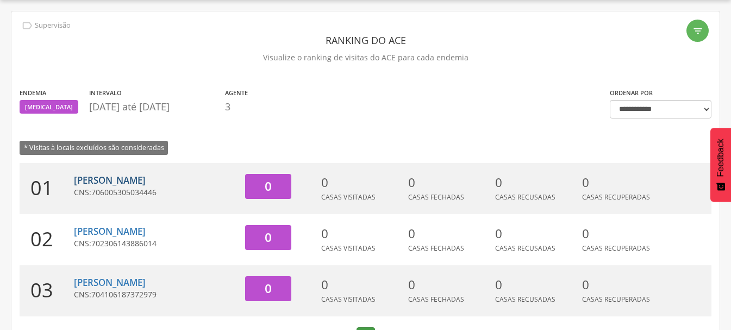
click at [134, 181] on link "[PERSON_NAME]" at bounding box center [110, 180] width 72 height 12
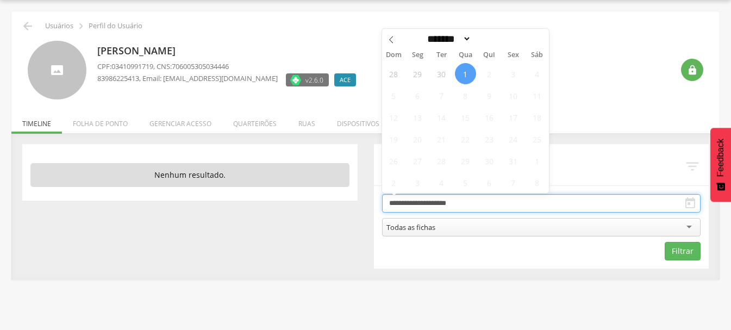
click at [436, 202] on input "**********" at bounding box center [541, 203] width 319 height 18
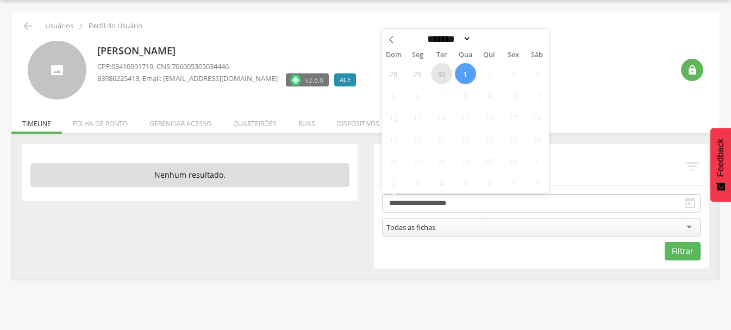
click at [443, 75] on span "30" at bounding box center [441, 73] width 21 height 21
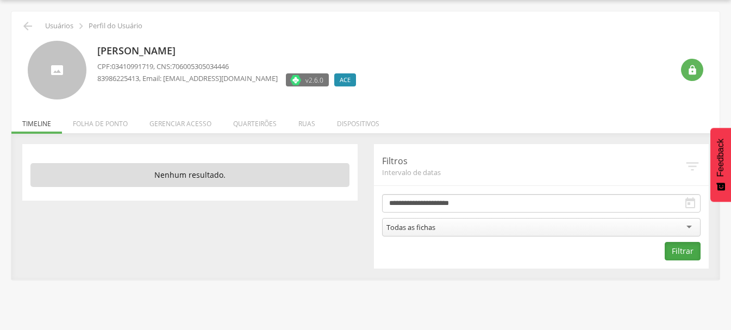
click at [683, 249] on button "Filtrar" at bounding box center [682, 251] width 36 height 18
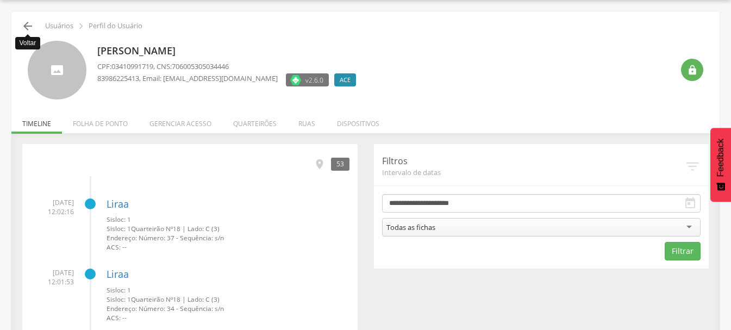
click at [23, 24] on icon "" at bounding box center [27, 26] width 13 height 13
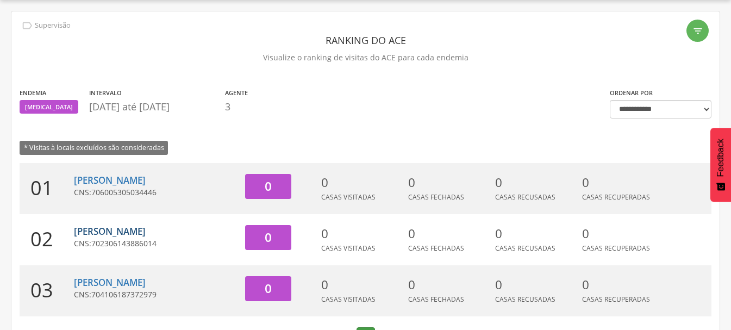
click at [112, 230] on link "[PERSON_NAME]" at bounding box center [110, 231] width 72 height 12
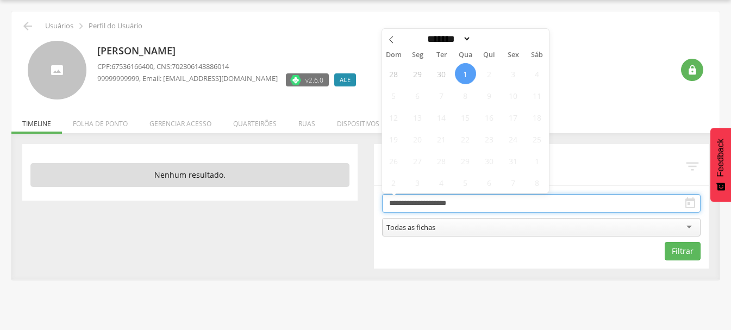
click at [426, 204] on input "**********" at bounding box center [541, 203] width 319 height 18
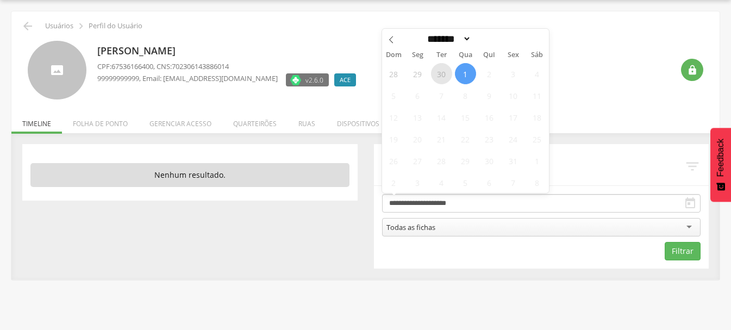
click at [443, 71] on span "30" at bounding box center [441, 73] width 21 height 21
type input "**********"
click at [680, 252] on button "Filtrar" at bounding box center [682, 251] width 36 height 18
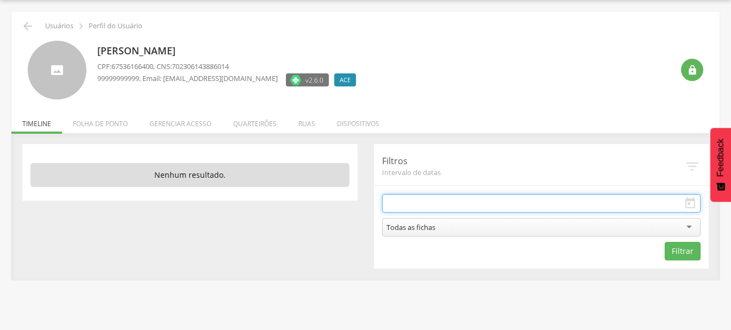
click at [409, 204] on input "text" at bounding box center [541, 203] width 319 height 18
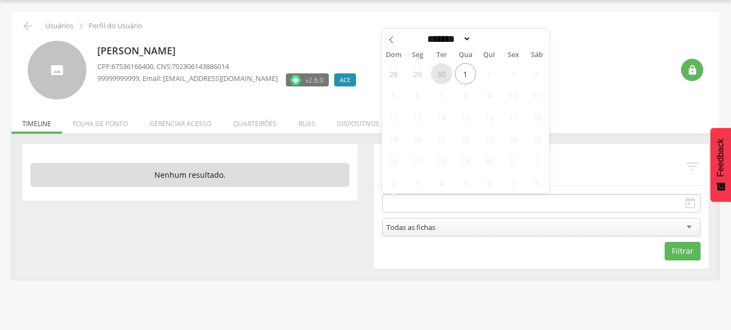
click at [441, 71] on span "30" at bounding box center [441, 73] width 21 height 21
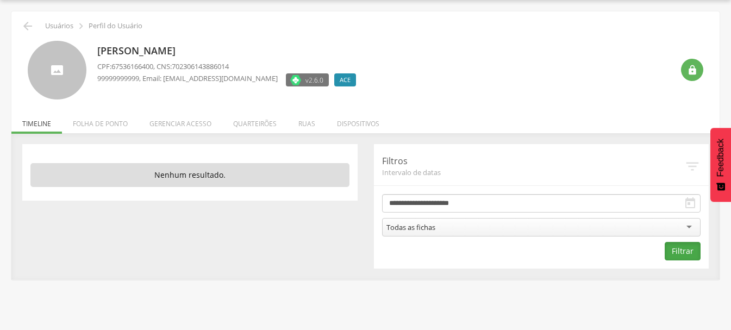
click at [680, 252] on button "Filtrar" at bounding box center [682, 251] width 36 height 18
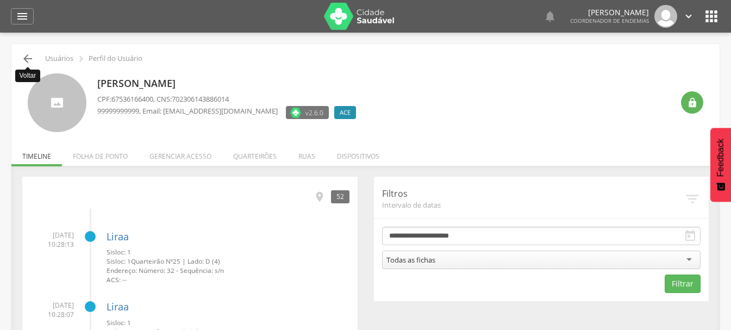
click at [26, 58] on icon "" at bounding box center [27, 58] width 13 height 13
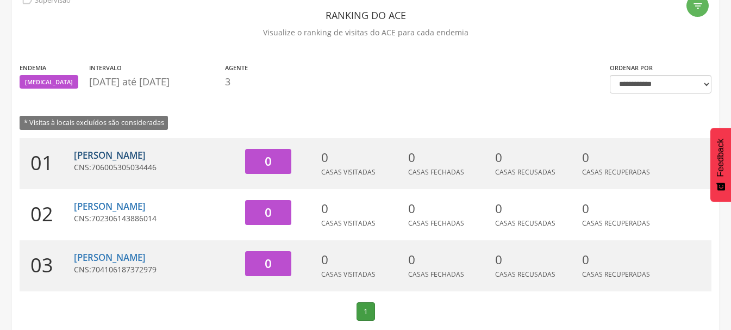
scroll to position [68, 0]
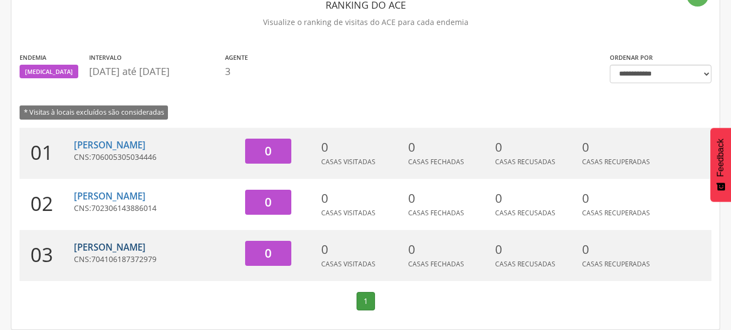
click at [142, 247] on link "[PERSON_NAME]" at bounding box center [110, 247] width 72 height 12
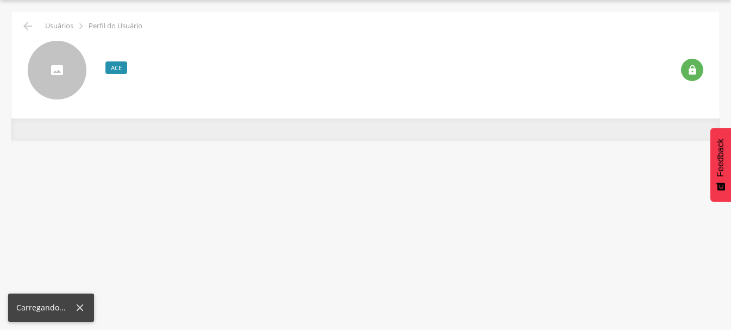
scroll to position [33, 0]
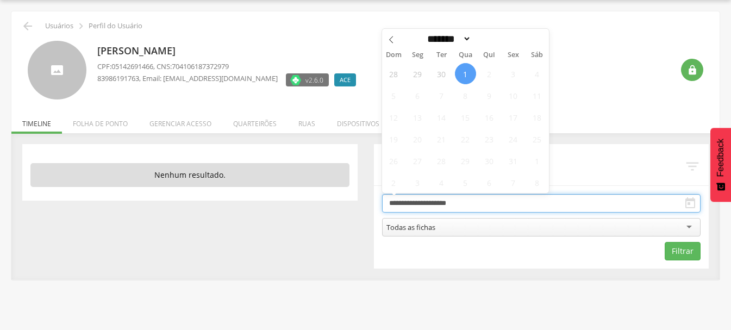
click at [406, 204] on input "**********" at bounding box center [541, 203] width 319 height 18
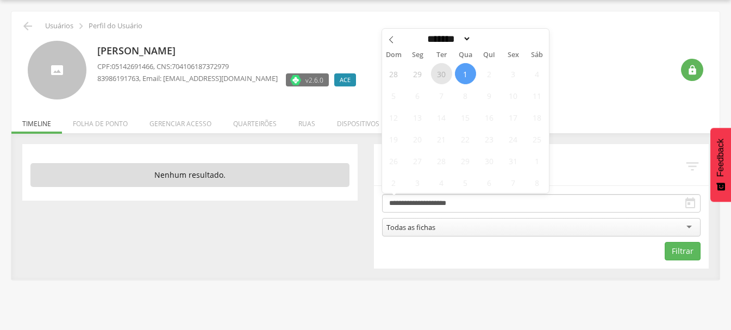
click at [441, 77] on span "30" at bounding box center [441, 73] width 21 height 21
type input "**********"
click at [441, 77] on span "30" at bounding box center [441, 73] width 21 height 21
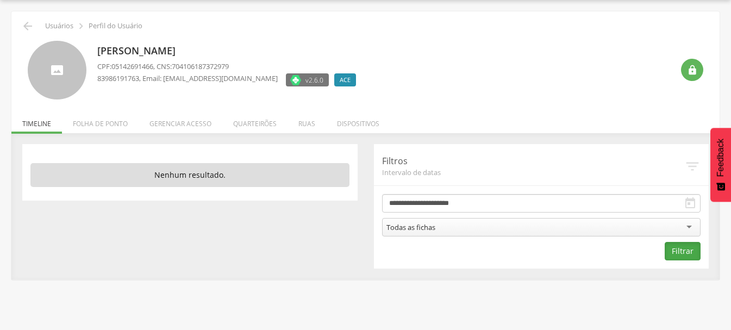
click at [686, 250] on button "Filtrar" at bounding box center [682, 251] width 36 height 18
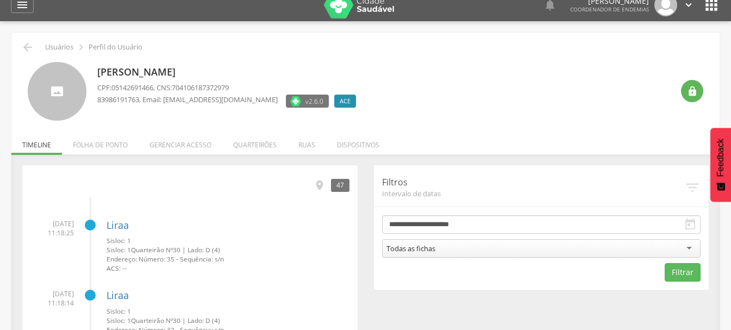
scroll to position [0, 0]
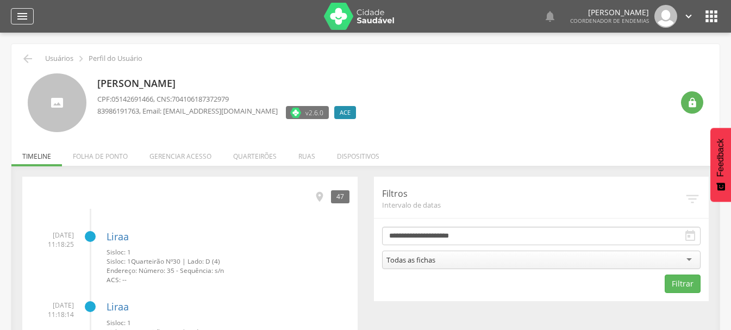
click at [18, 14] on icon "" at bounding box center [22, 16] width 13 height 13
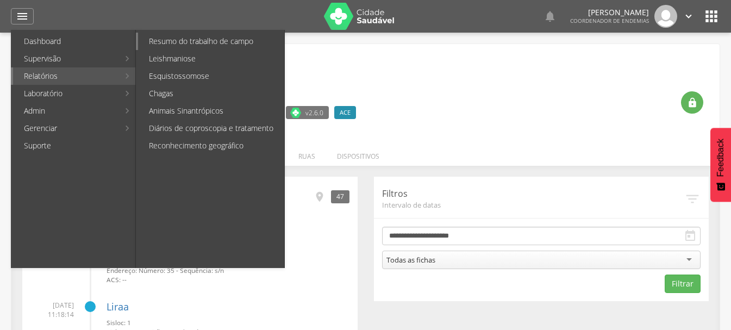
click at [180, 41] on link "Resumo do trabalho de campo" at bounding box center [211, 41] width 146 height 17
click at [180, 41] on div " Usuários  Perfil do Usuário [PERSON_NAME] CPF: 05142691466 , CNS: 7041061873…" at bounding box center [365, 198] width 731 height 330
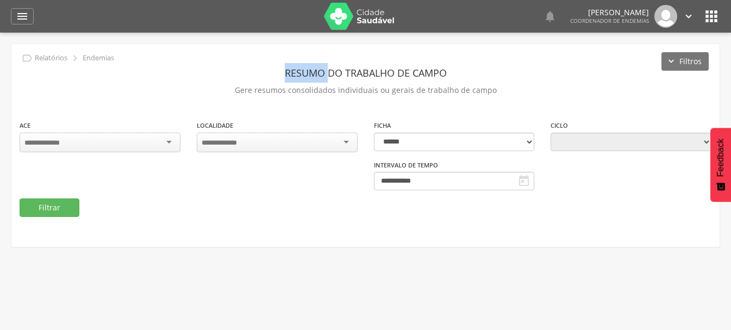
type input "**********"
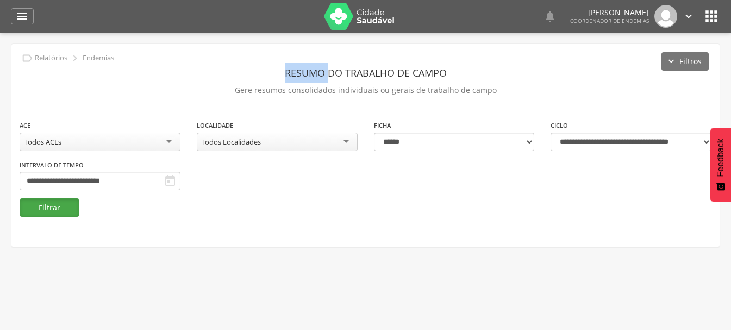
click at [47, 204] on button "Filtrar" at bounding box center [50, 207] width 60 height 18
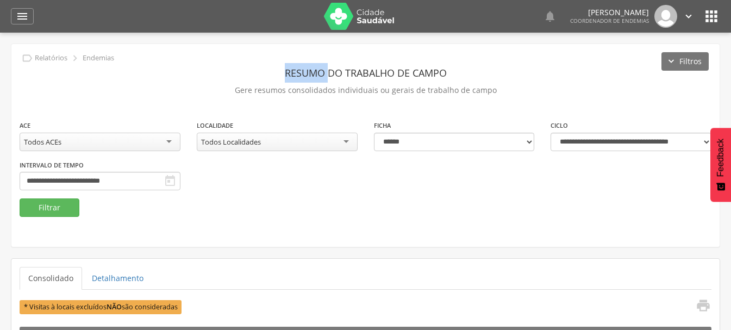
click at [688, 16] on icon "" at bounding box center [688, 16] width 12 height 12
click at [688, 14] on icon "" at bounding box center [688, 16] width 12 height 12
